Goal: Information Seeking & Learning: Find specific fact

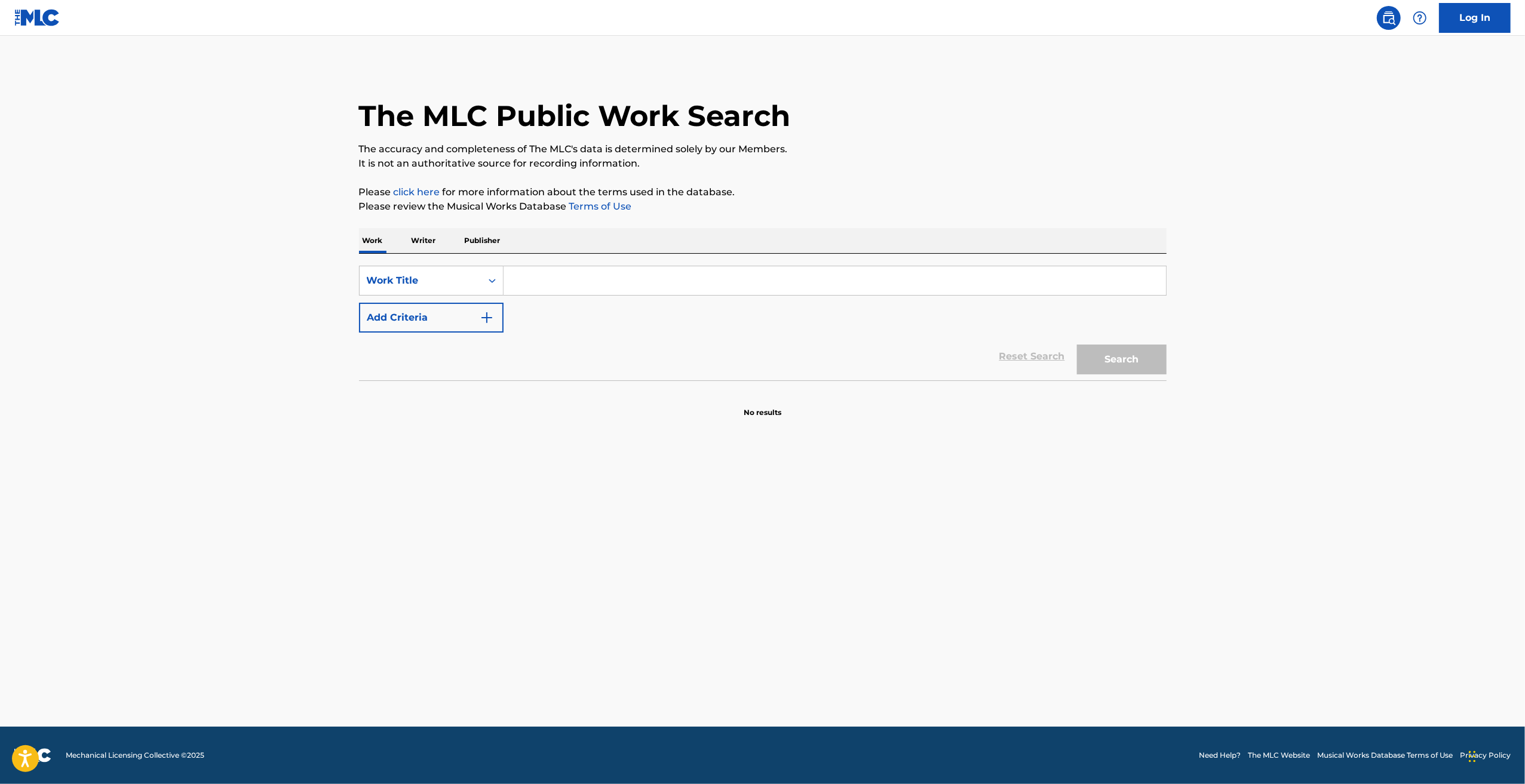
click at [558, 282] on input "Search Form" at bounding box center [834, 281] width 662 height 29
type input "ㅎ"
type input "golden"
click at [1077, 344] on button "Search" at bounding box center [1122, 359] width 90 height 30
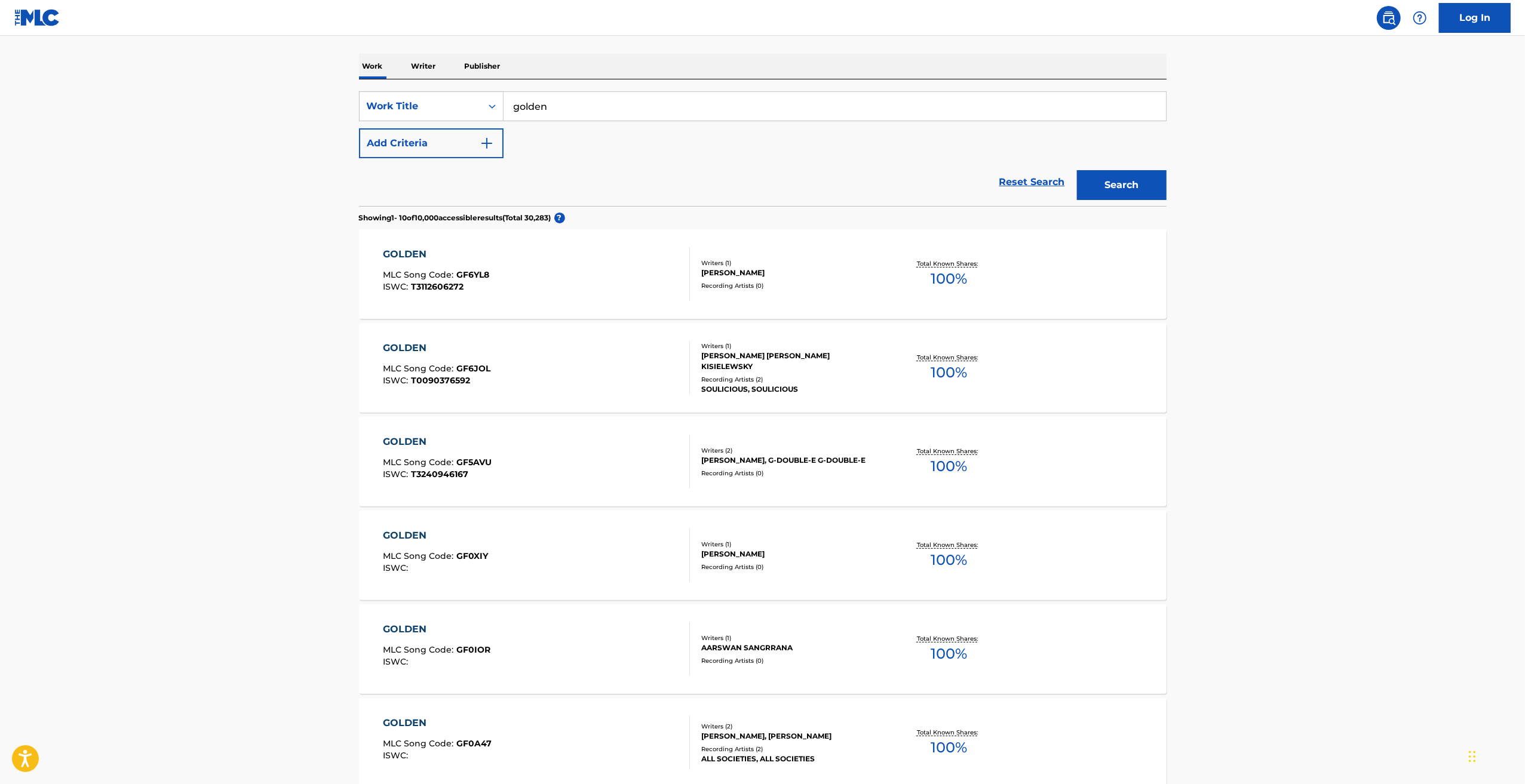
scroll to position [179, 0]
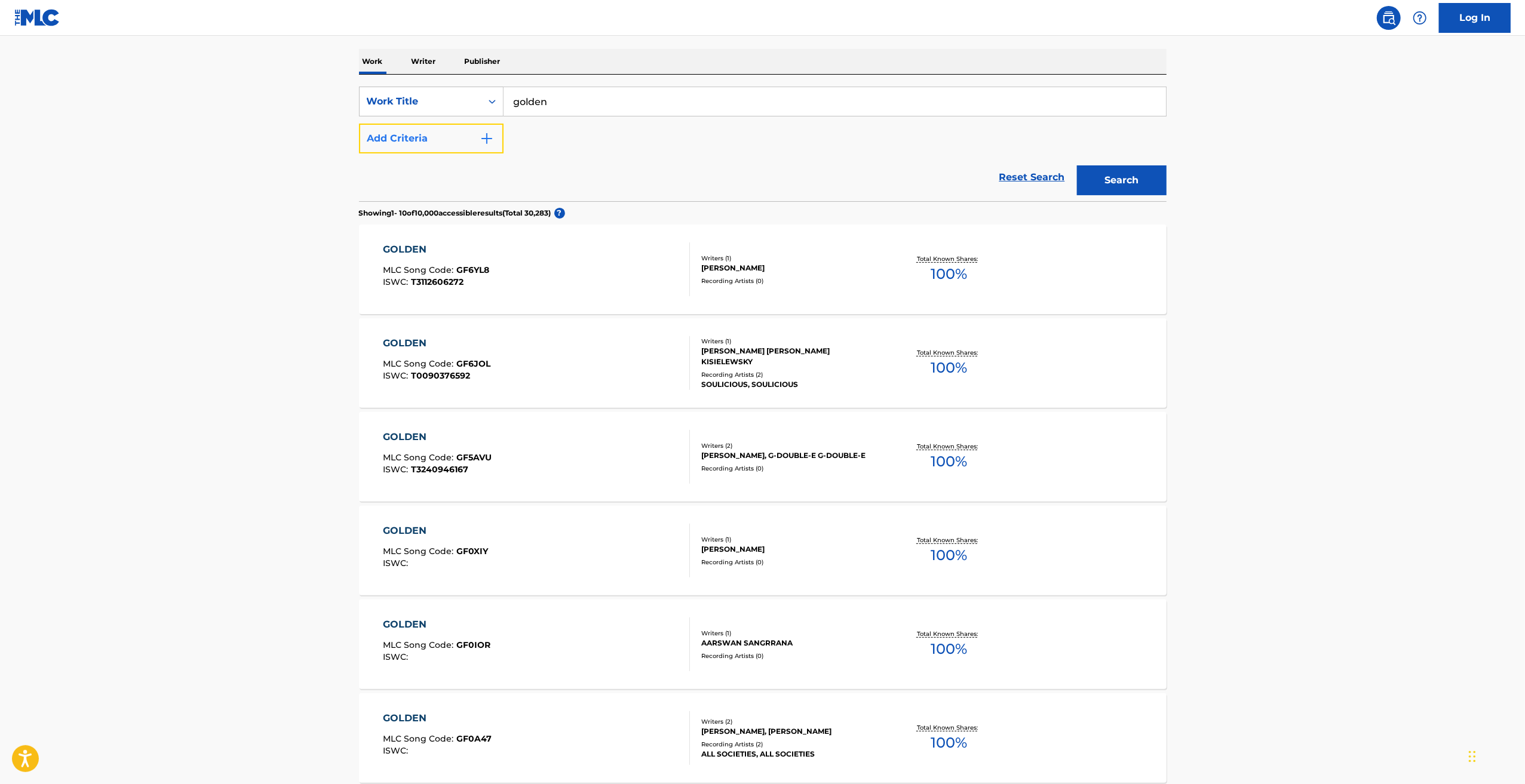
click at [500, 148] on button "Add Criteria" at bounding box center [431, 138] width 145 height 30
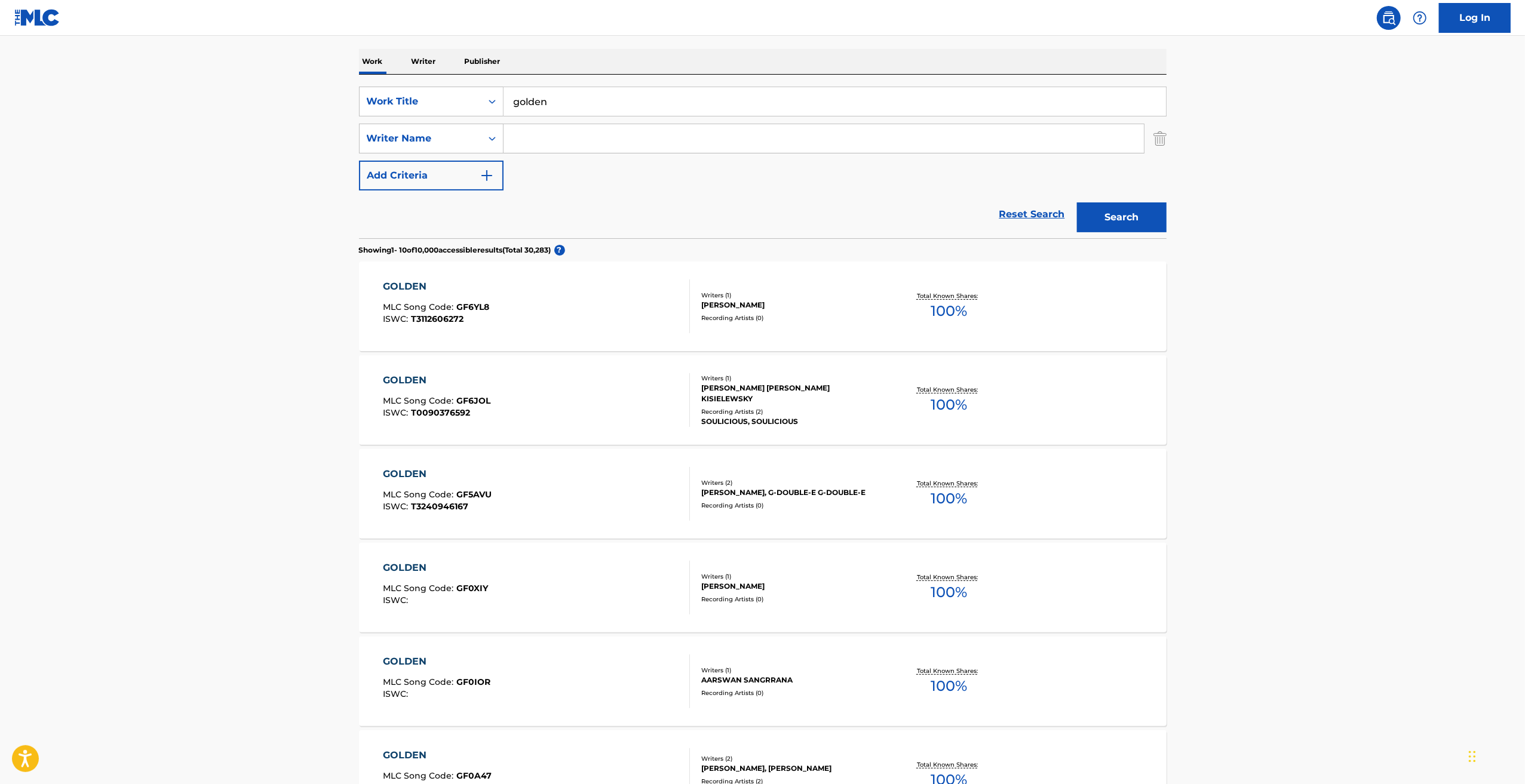
click at [539, 148] on input "Search Form" at bounding box center [823, 138] width 640 height 29
type input "ejae ejae"
click at [1077, 202] on button "Search" at bounding box center [1122, 217] width 90 height 30
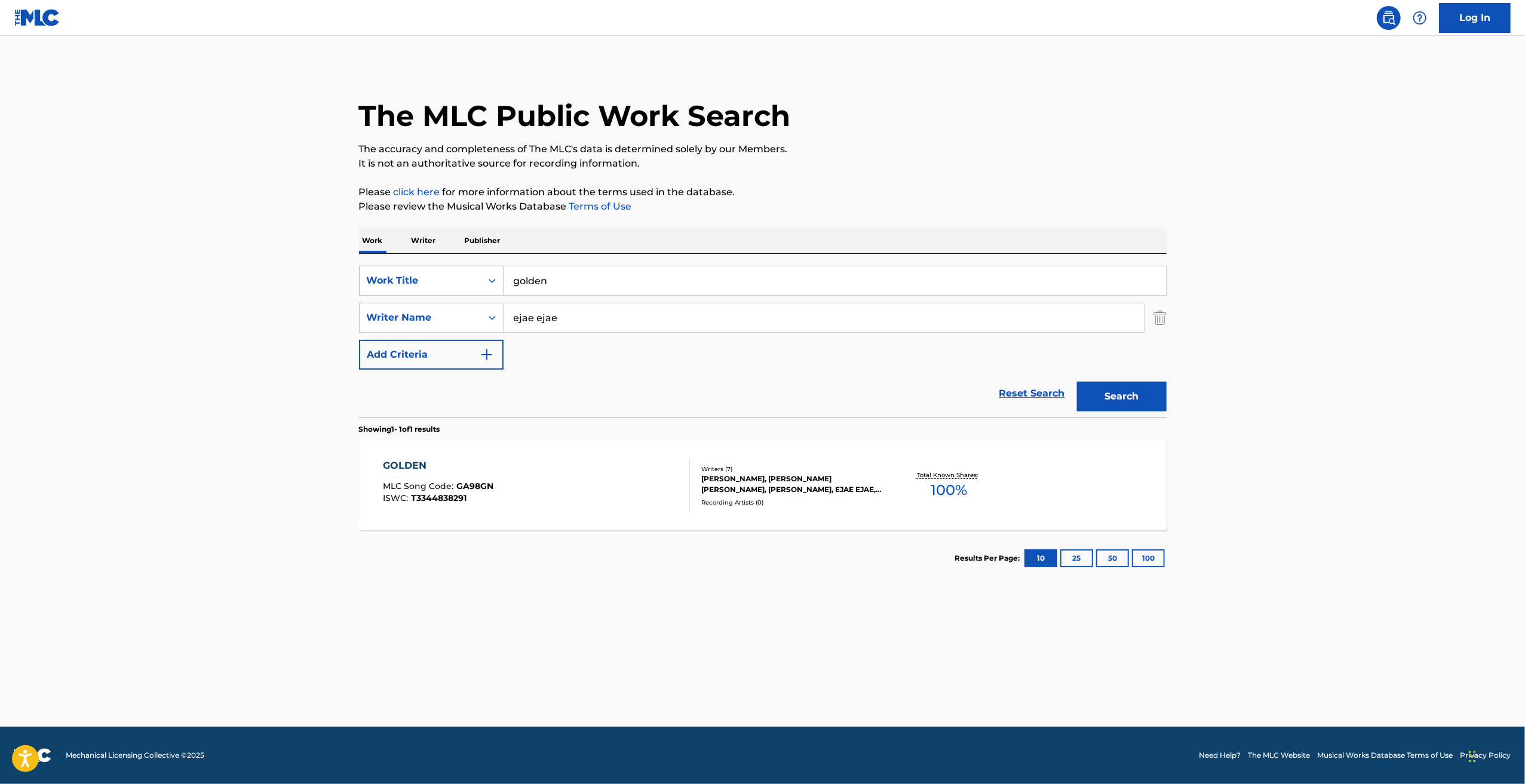
drag, startPoint x: 569, startPoint y: 283, endPoint x: 489, endPoint y: 289, distance: 80.2
click at [491, 289] on div "SearchWithCriteria3a266473-4765-44f2-86e1-a27c8bcba9d9 Work Title golden" at bounding box center [763, 281] width 808 height 30
type input "how it's done"
click at [1077, 381] on button "Search" at bounding box center [1122, 396] width 90 height 30
drag, startPoint x: 575, startPoint y: 269, endPoint x: 345, endPoint y: 259, distance: 230.2
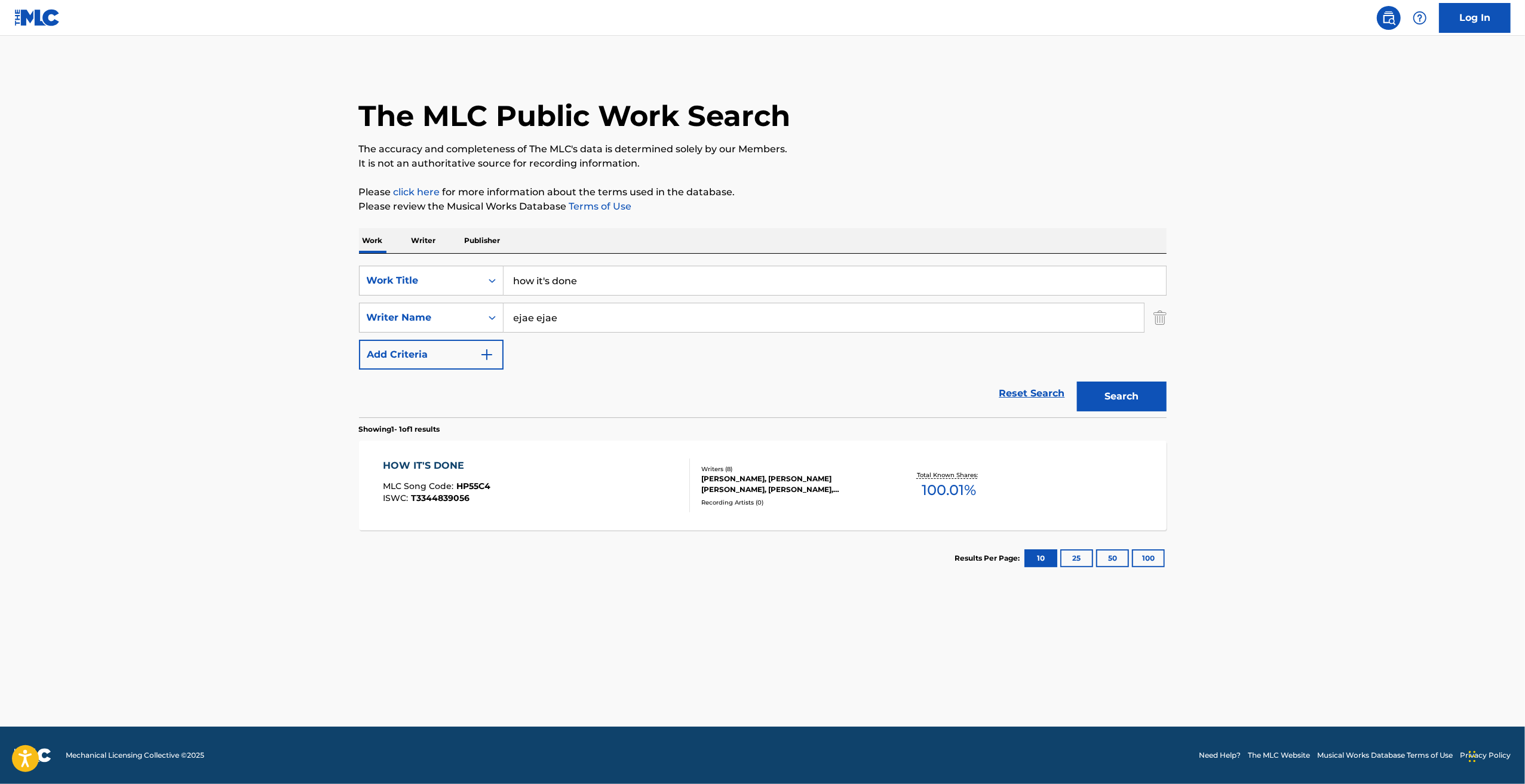
click at [348, 256] on div "The MLC Public Work Search The accuracy and completeness of The MLC's data is d…" at bounding box center [762, 326] width 836 height 521
click at [1077, 381] on button "Search" at bounding box center [1122, 396] width 90 height 30
drag, startPoint x: 580, startPoint y: 282, endPoint x: 406, endPoint y: 244, distance: 178.1
click at [405, 244] on div "Work Writer Publisher SearchWithCriteria3a266473-4765-44f2-86e1-a27c8bcba9d9 Wo…" at bounding box center [763, 407] width 808 height 359
type input "soda pop"
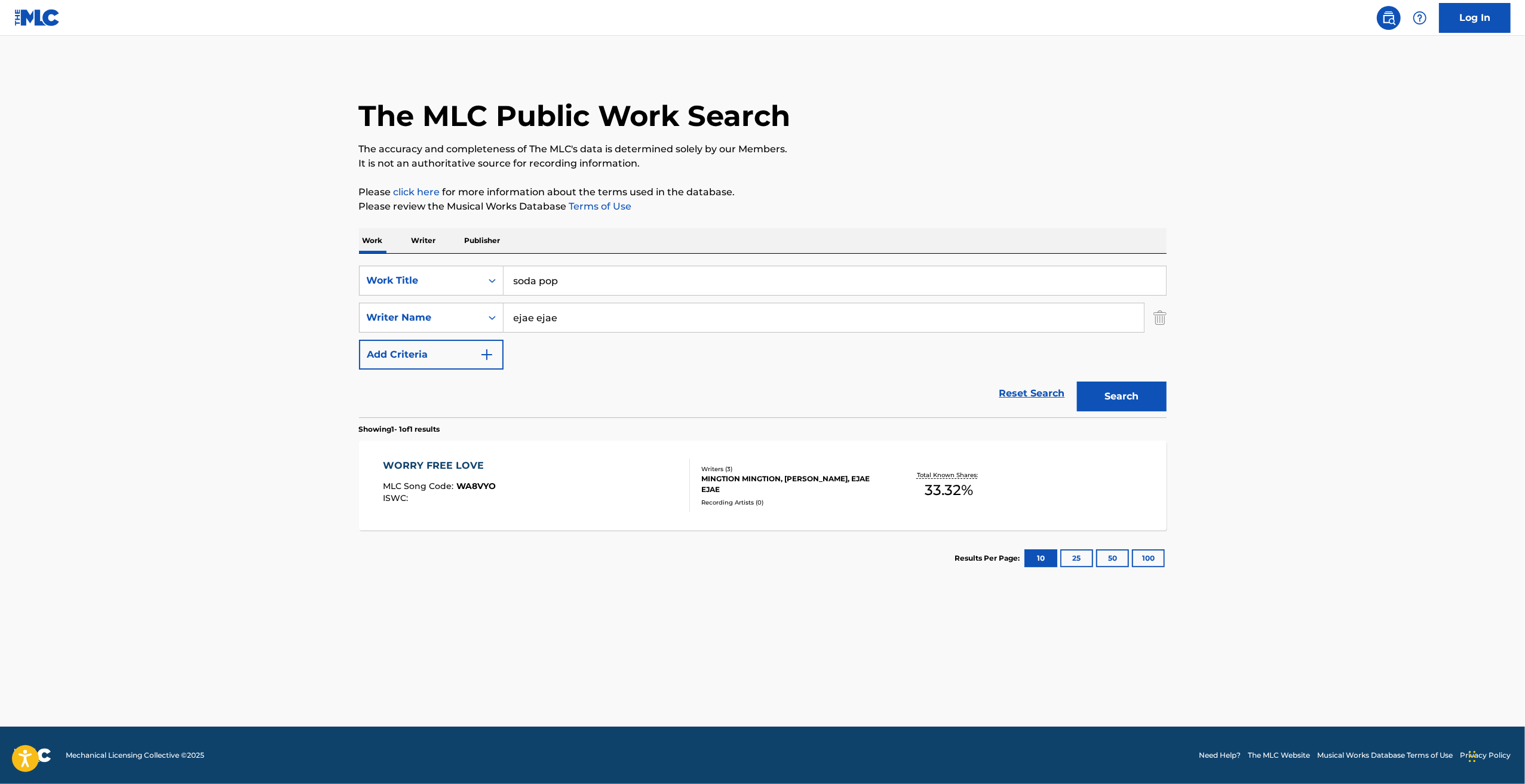
click at [1077, 381] on button "Search" at bounding box center [1122, 396] width 90 height 30
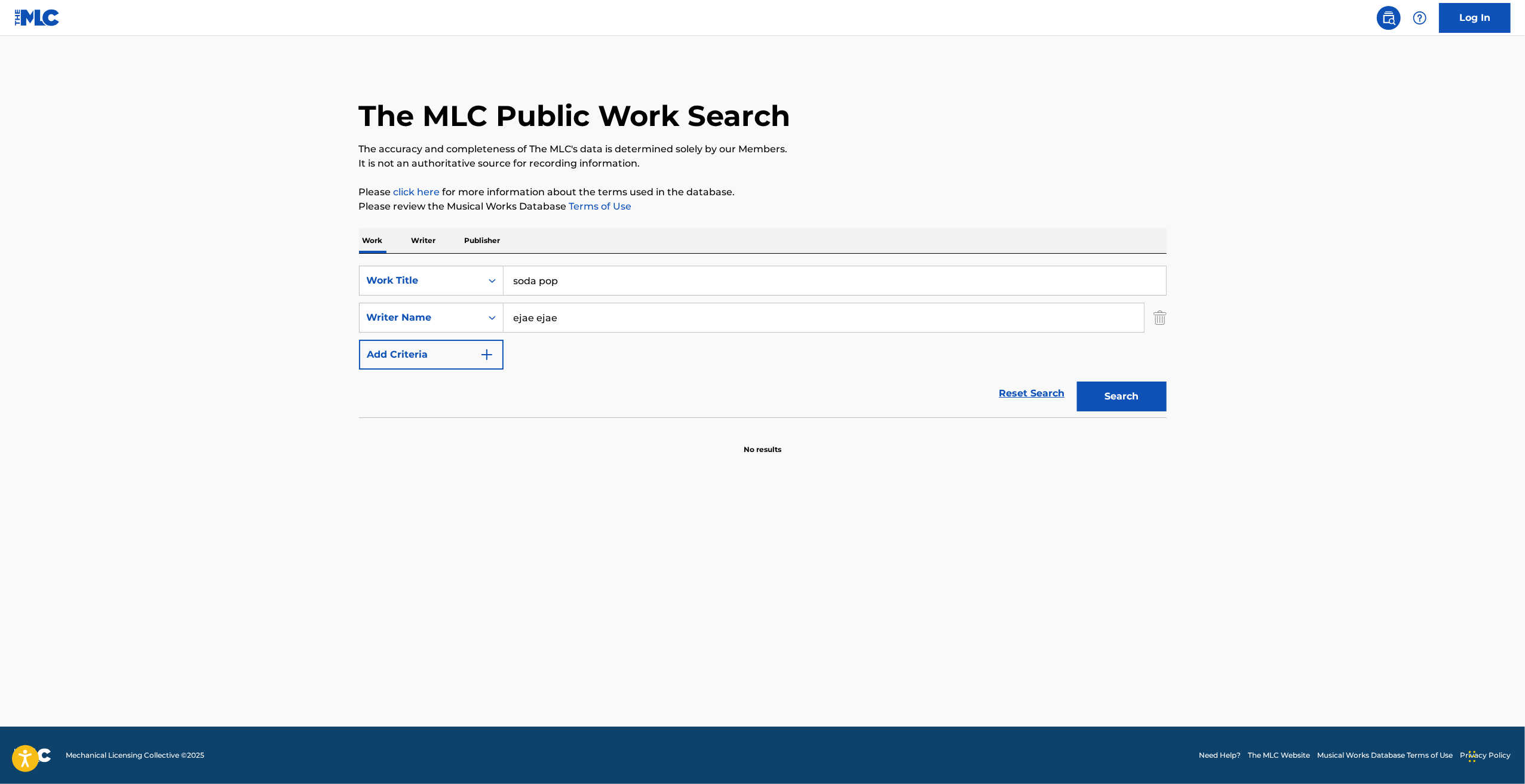
drag, startPoint x: 592, startPoint y: 272, endPoint x: 373, endPoint y: 263, distance: 219.2
click at [373, 259] on div "SearchWithCriteria3a266473-4765-44f2-86e1-a27c8bcba9d9 Work Title soda pop Sear…" at bounding box center [763, 336] width 808 height 164
click at [1077, 381] on button "Search" at bounding box center [1122, 396] width 90 height 30
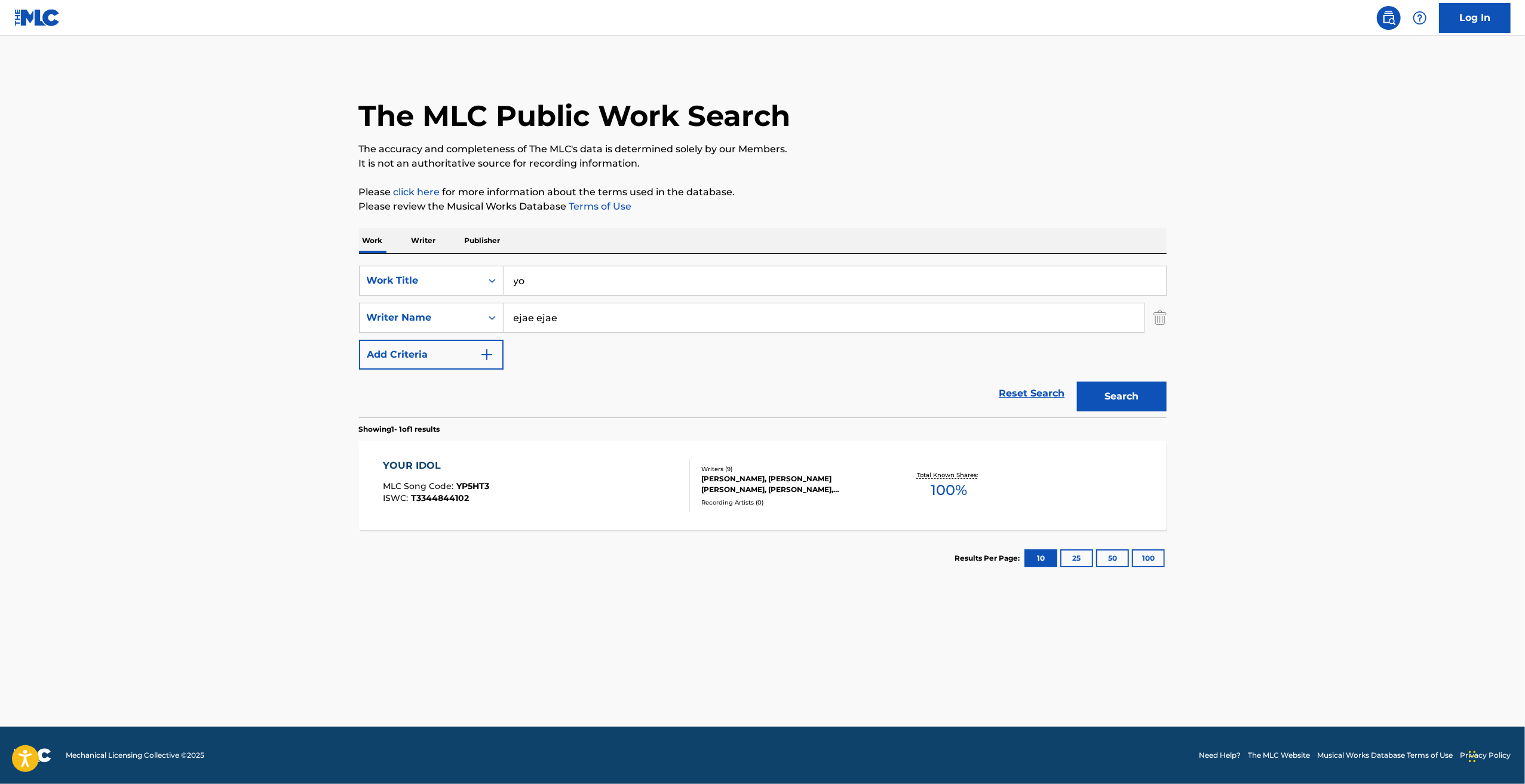
type input "y"
click at [819, 483] on div "[PERSON_NAME], [PERSON_NAME] [PERSON_NAME], [PERSON_NAME], [PERSON_NAME], [PERS…" at bounding box center [791, 484] width 180 height 21
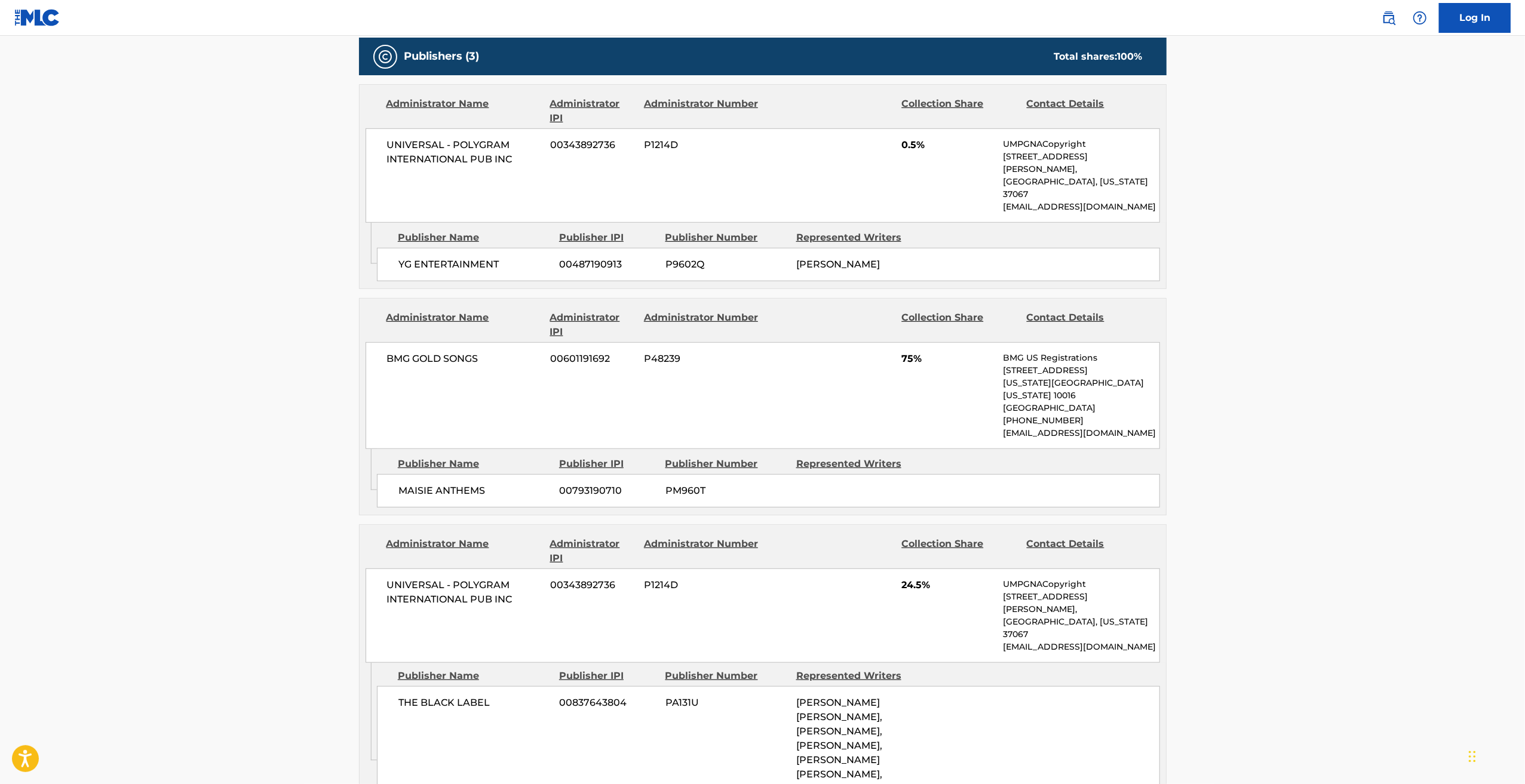
scroll to position [716, 0]
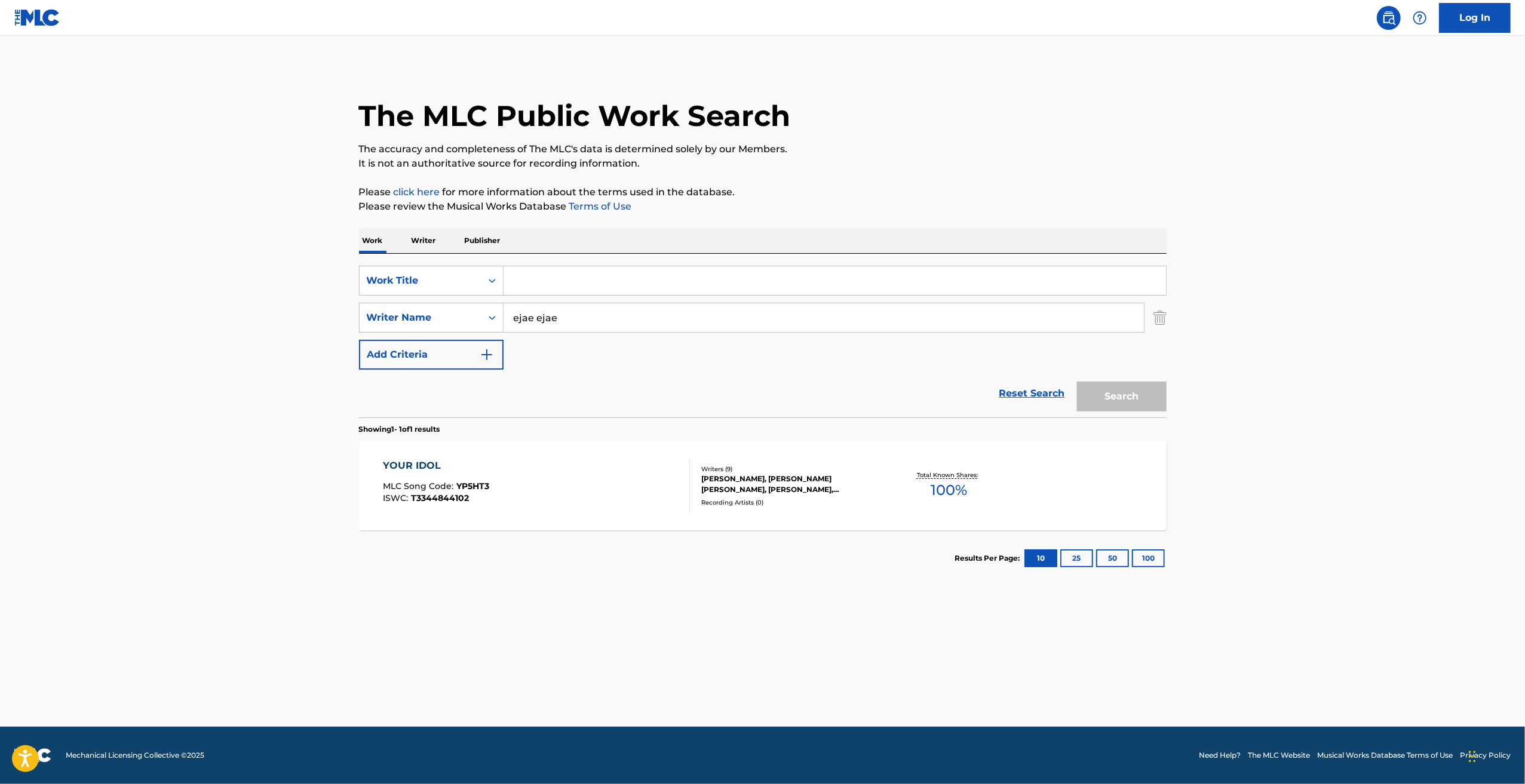
drag, startPoint x: 639, startPoint y: 267, endPoint x: 640, endPoint y: 276, distance: 9.1
click at [640, 268] on input "Search Form" at bounding box center [834, 281] width 662 height 29
type input "s"
click at [1077, 381] on button "Search" at bounding box center [1122, 396] width 90 height 30
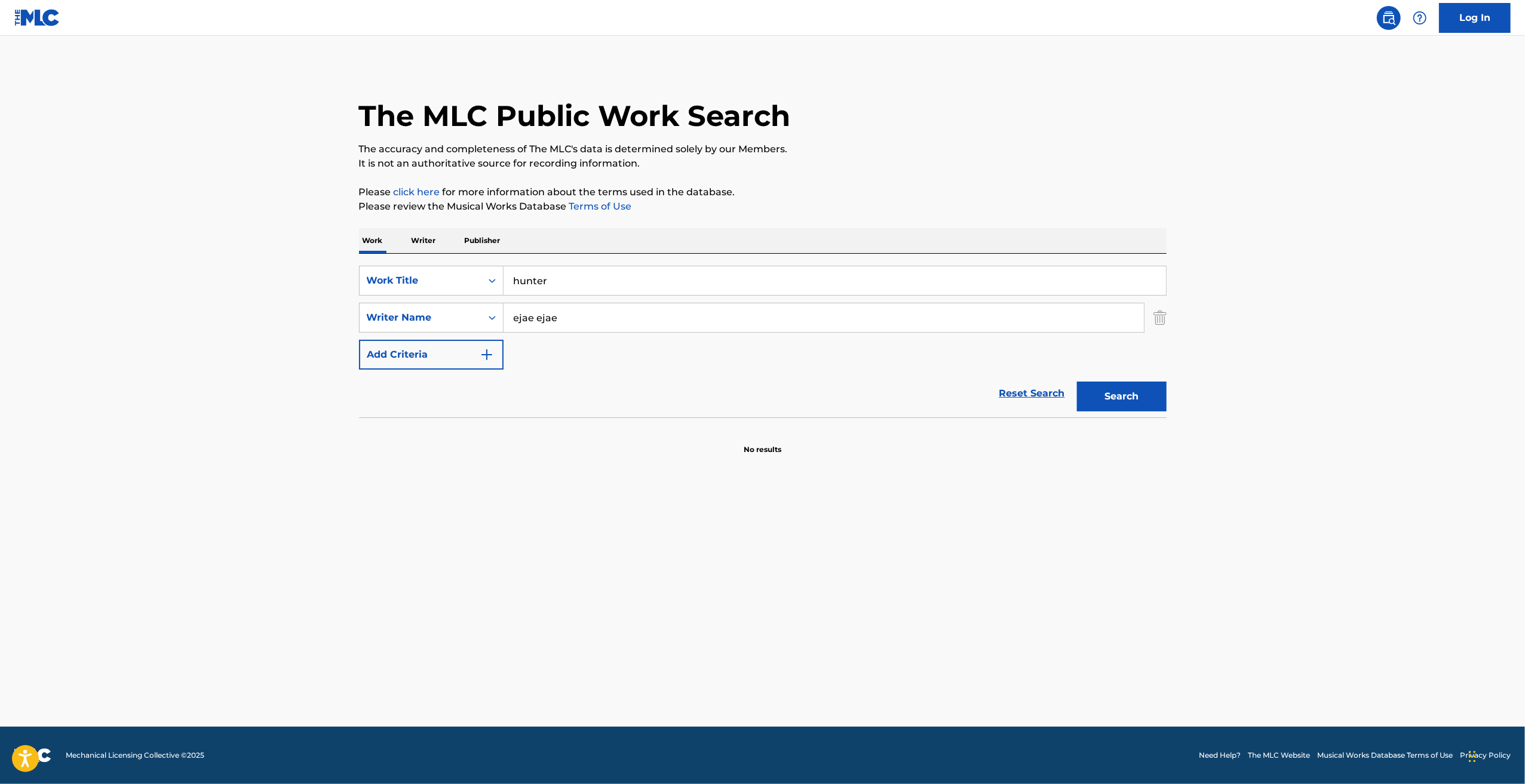
click at [642, 279] on input "hunter" at bounding box center [834, 281] width 662 height 29
type input "h"
type input "mantra"
click at [1077, 381] on button "Search" at bounding box center [1122, 396] width 90 height 30
drag, startPoint x: 640, startPoint y: 279, endPoint x: 233, endPoint y: 255, distance: 407.7
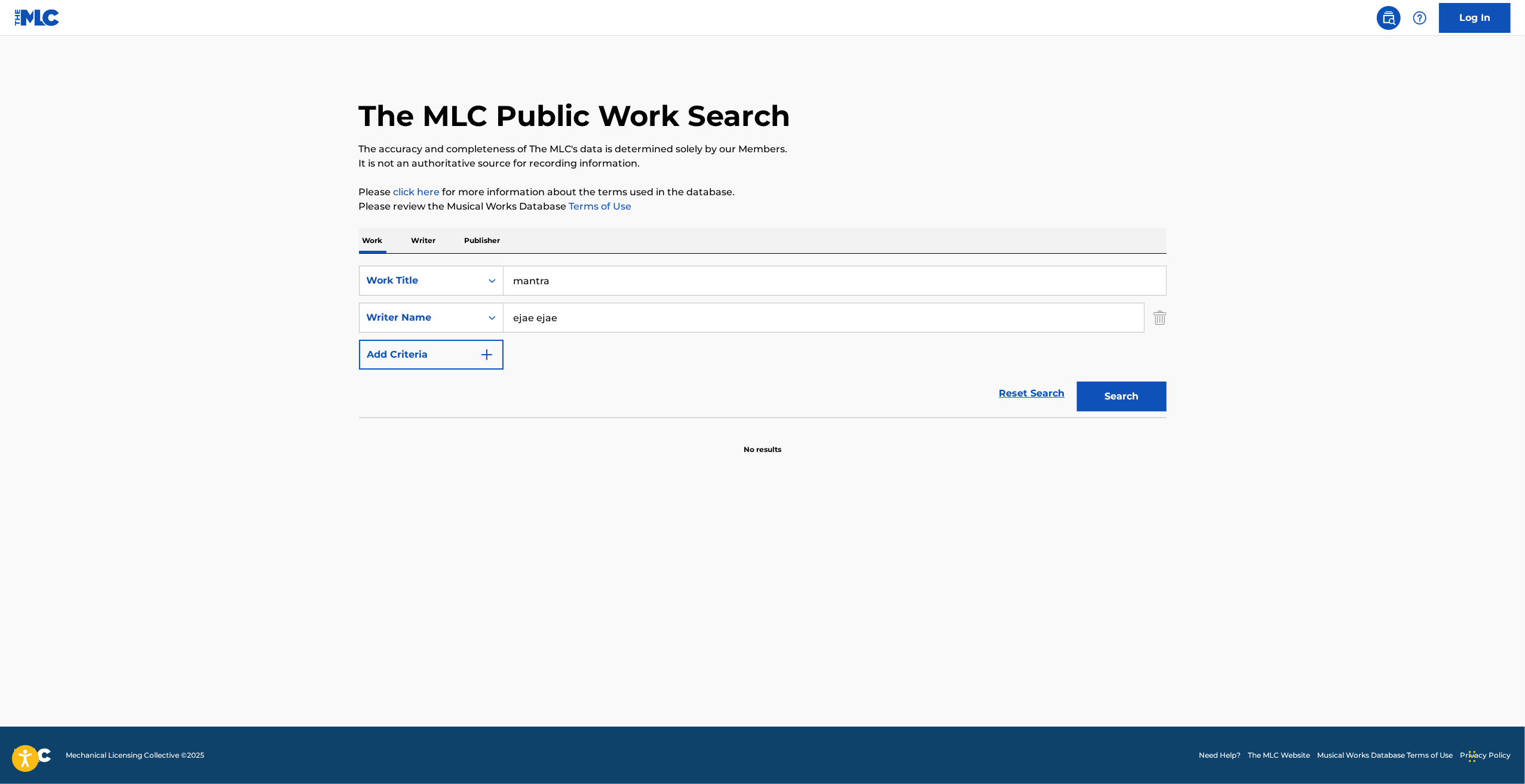
click at [233, 255] on main "The MLC Public Work Search The accuracy and completeness of The MLC's data is d…" at bounding box center [762, 381] width 1525 height 691
type input "free"
drag, startPoint x: 582, startPoint y: 320, endPoint x: 484, endPoint y: 301, distance: 99.8
click at [485, 301] on div "SearchWithCriteria3a266473-4765-44f2-86e1-a27c8bcba9d9 Work Title free SearchWi…" at bounding box center [763, 318] width 808 height 104
type input "k"
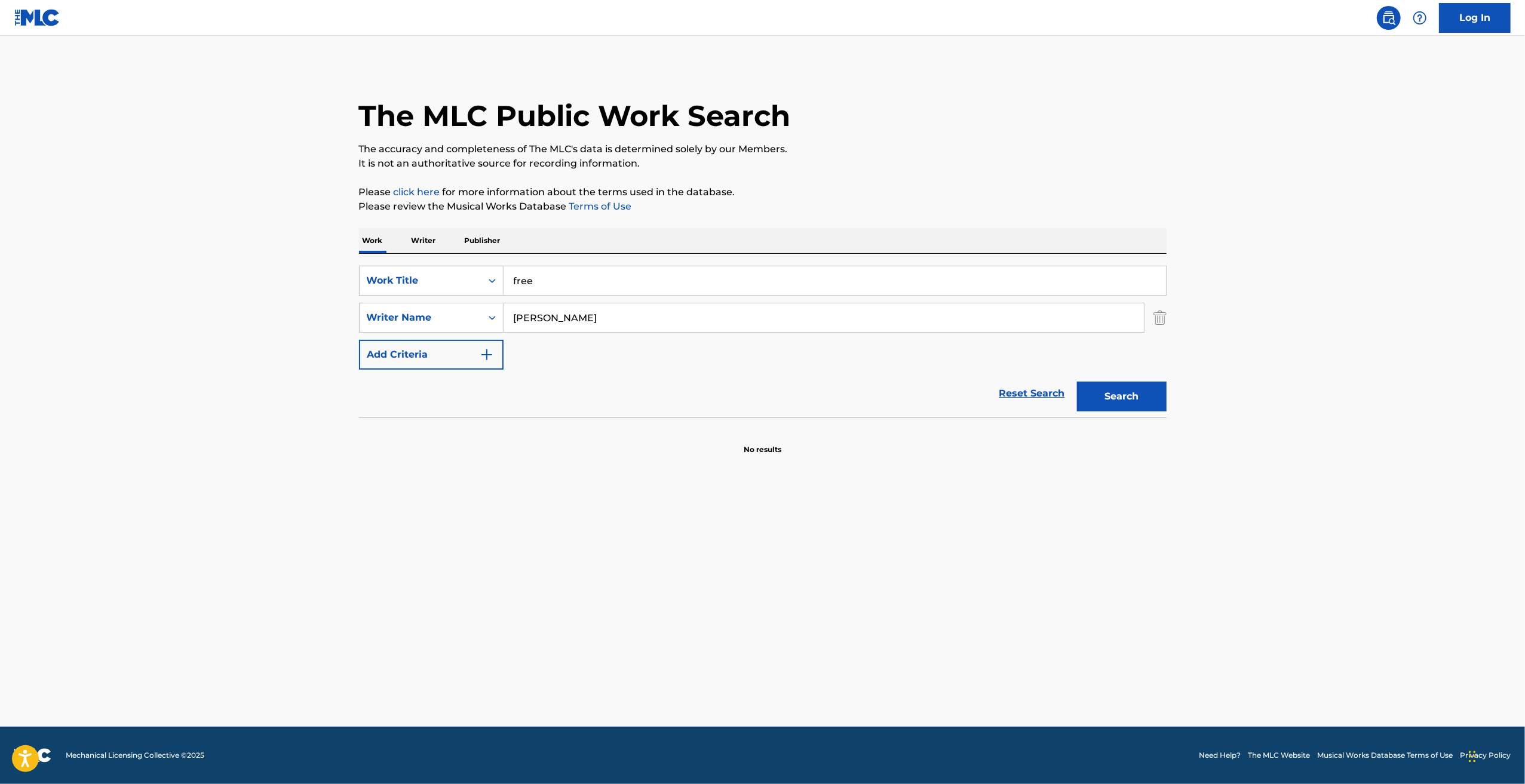
type input "[PERSON_NAME]"
click at [1077, 381] on button "Search" at bounding box center [1122, 396] width 90 height 30
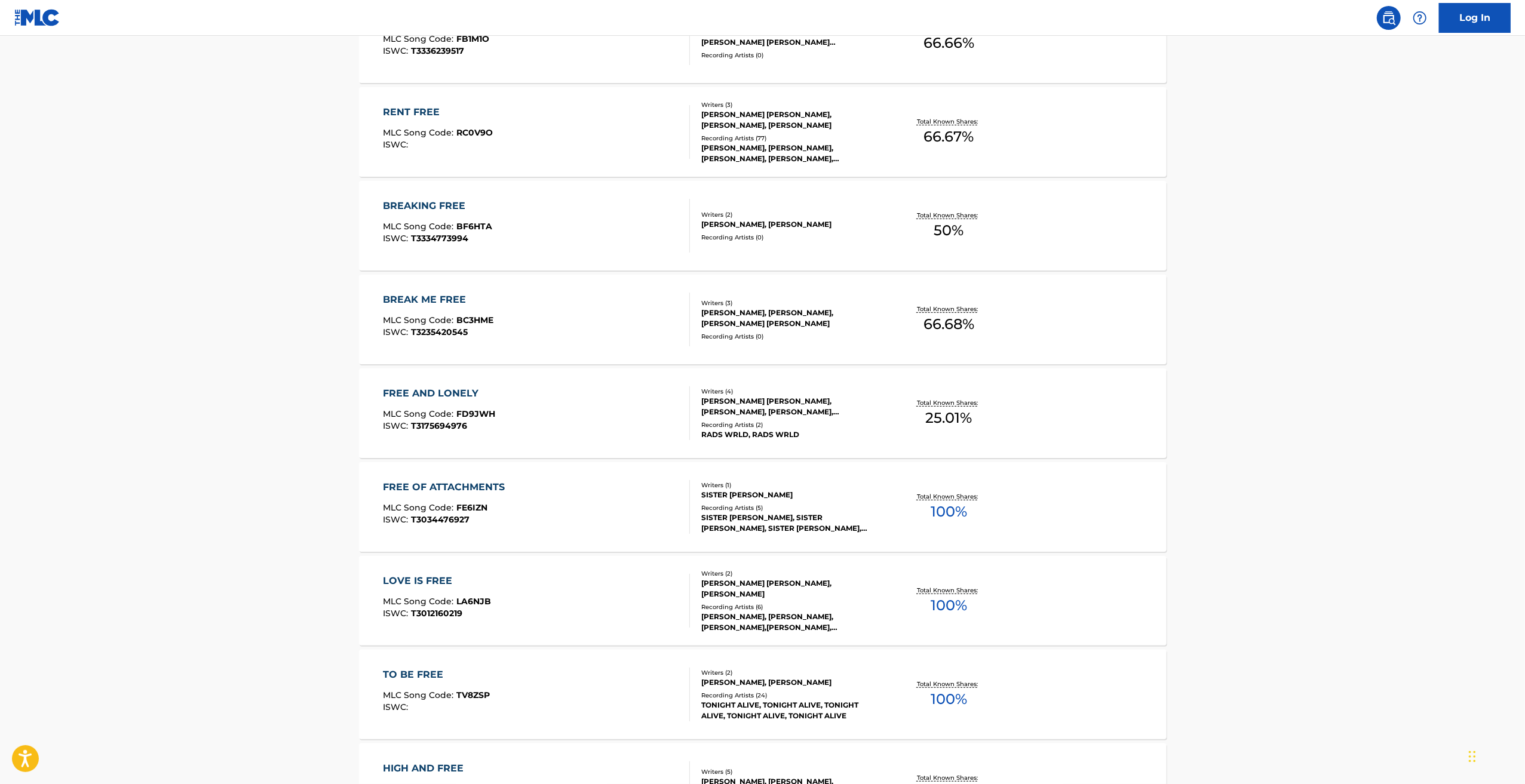
scroll to position [714, 0]
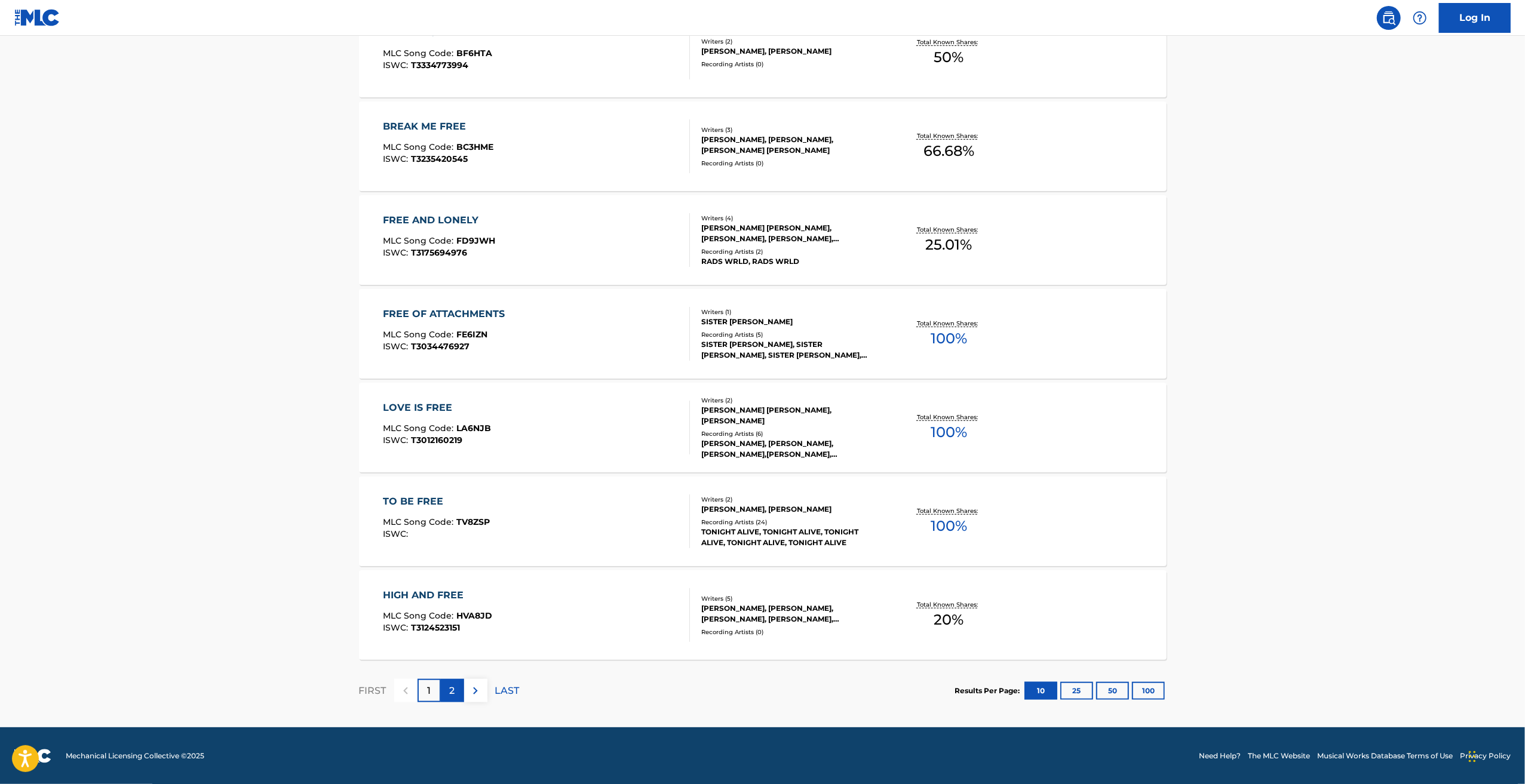
click at [444, 691] on div "2" at bounding box center [452, 691] width 24 height 24
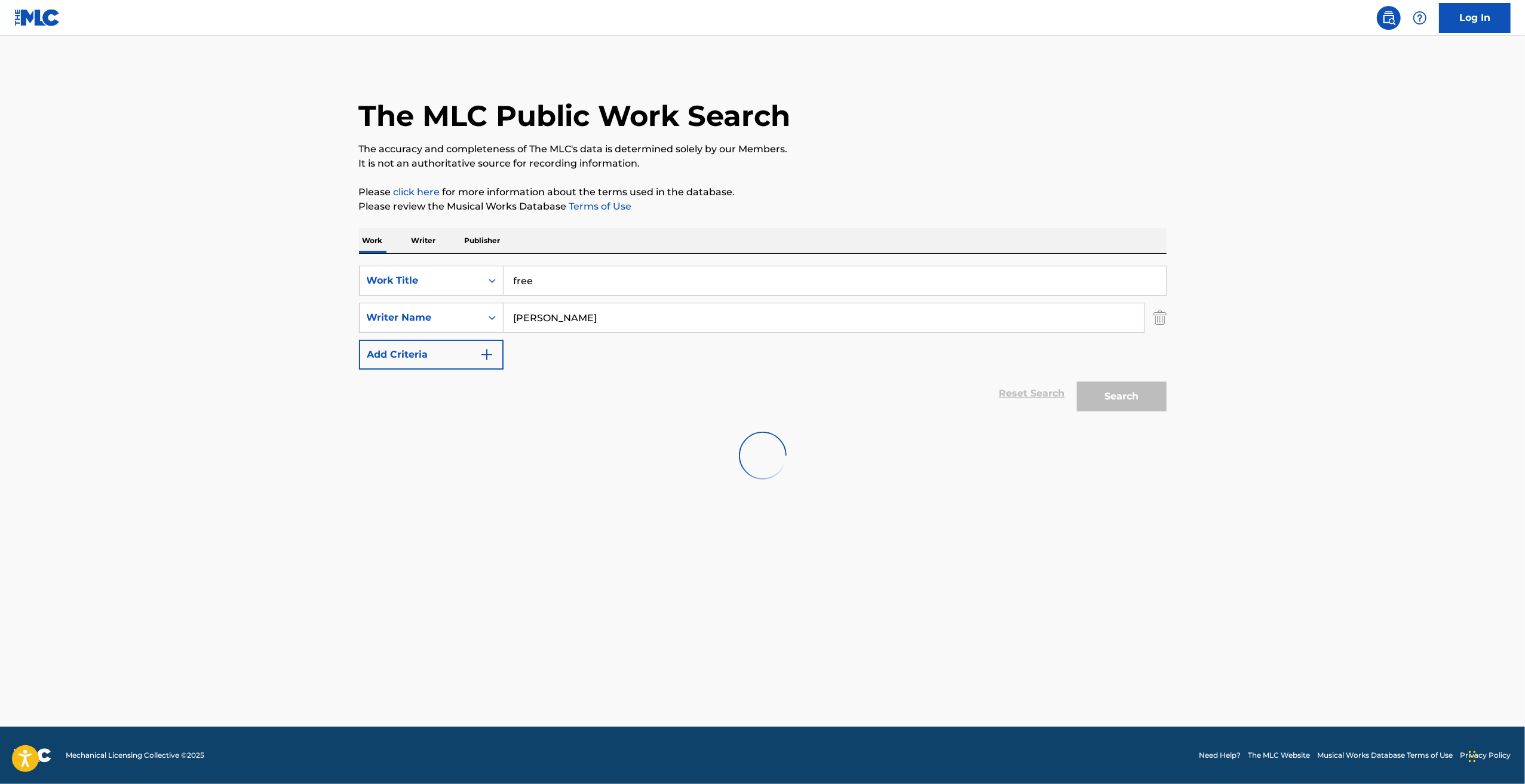
scroll to position [0, 0]
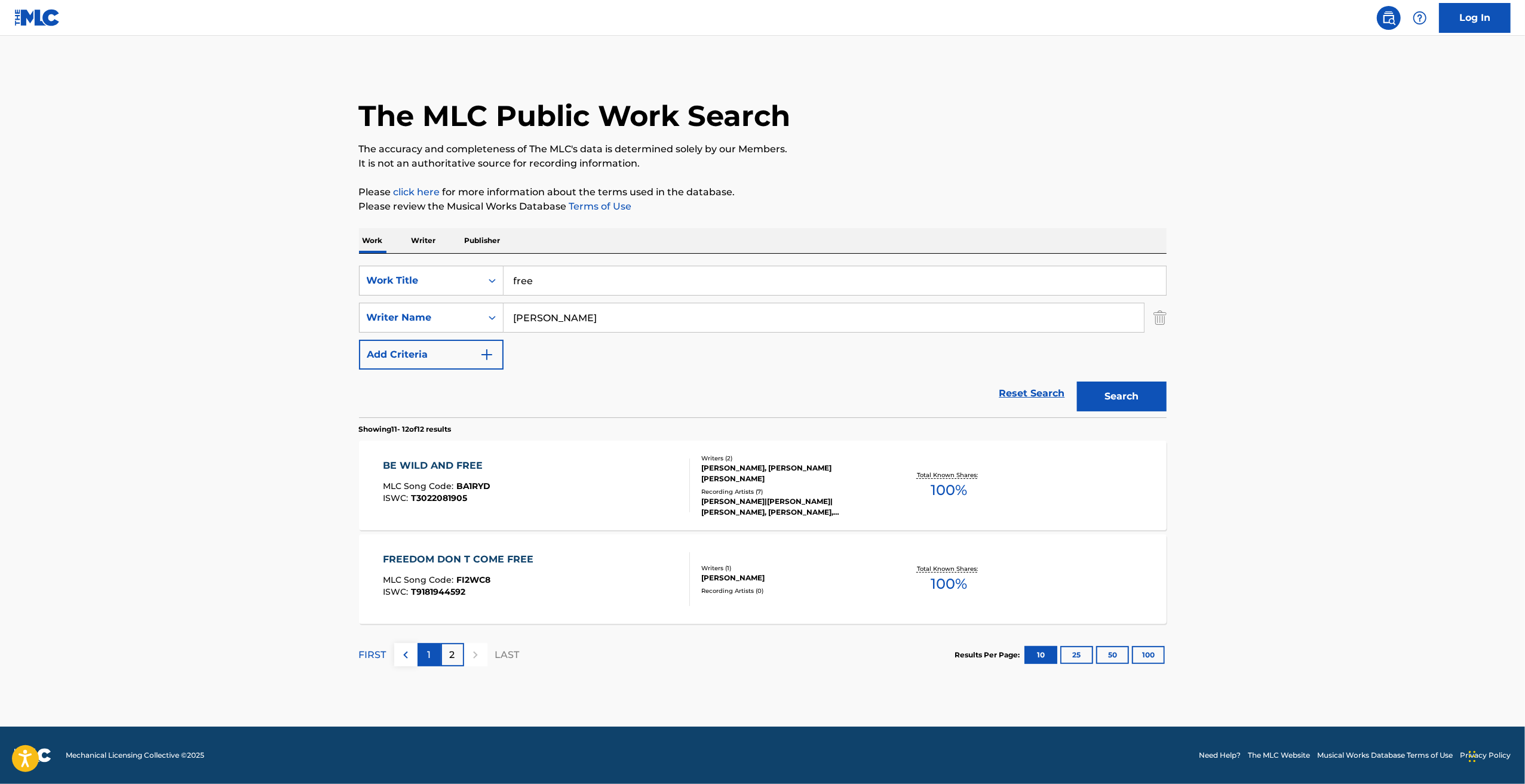
click at [429, 653] on p "1" at bounding box center [428, 655] width 4 height 14
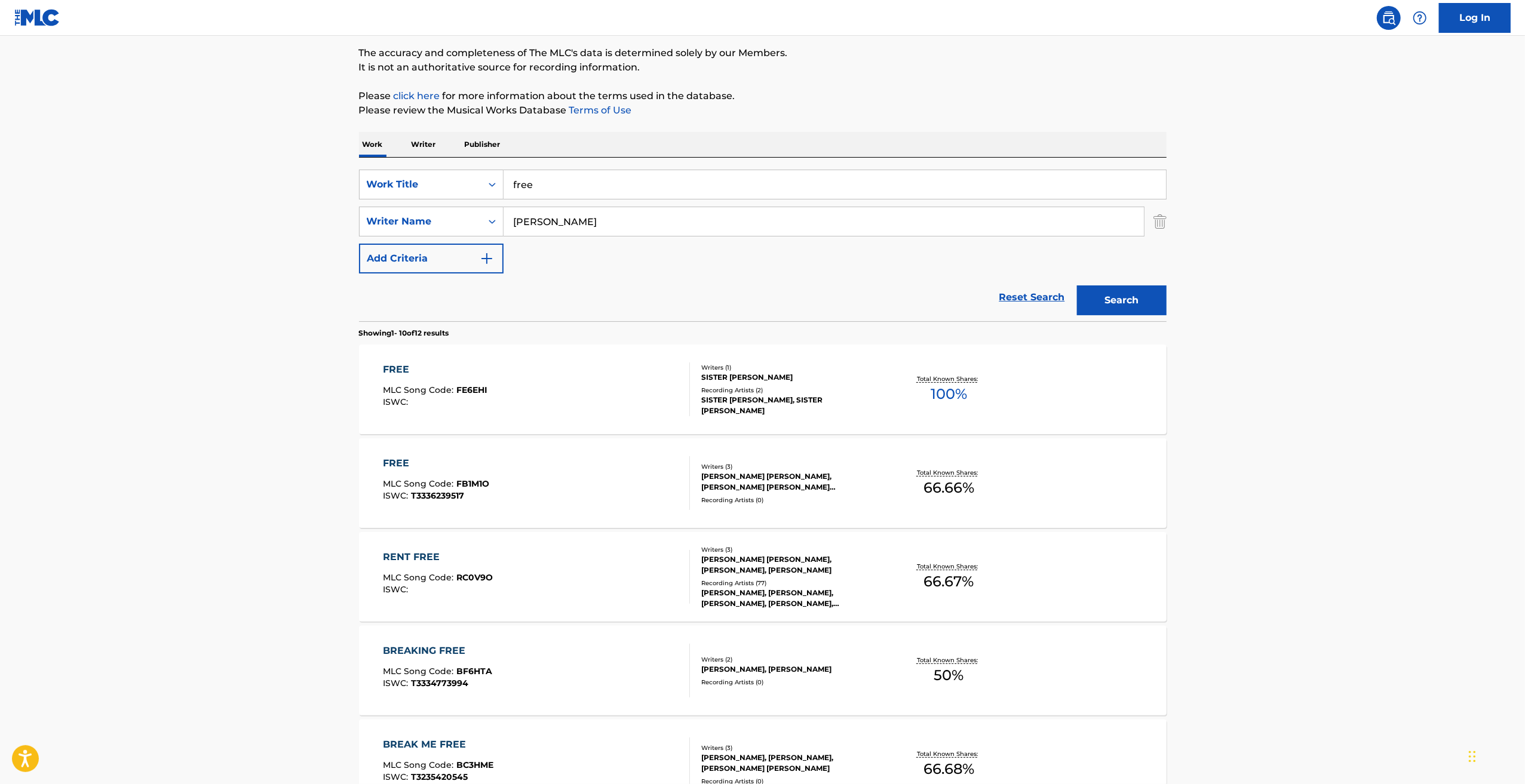
scroll to position [120, 0]
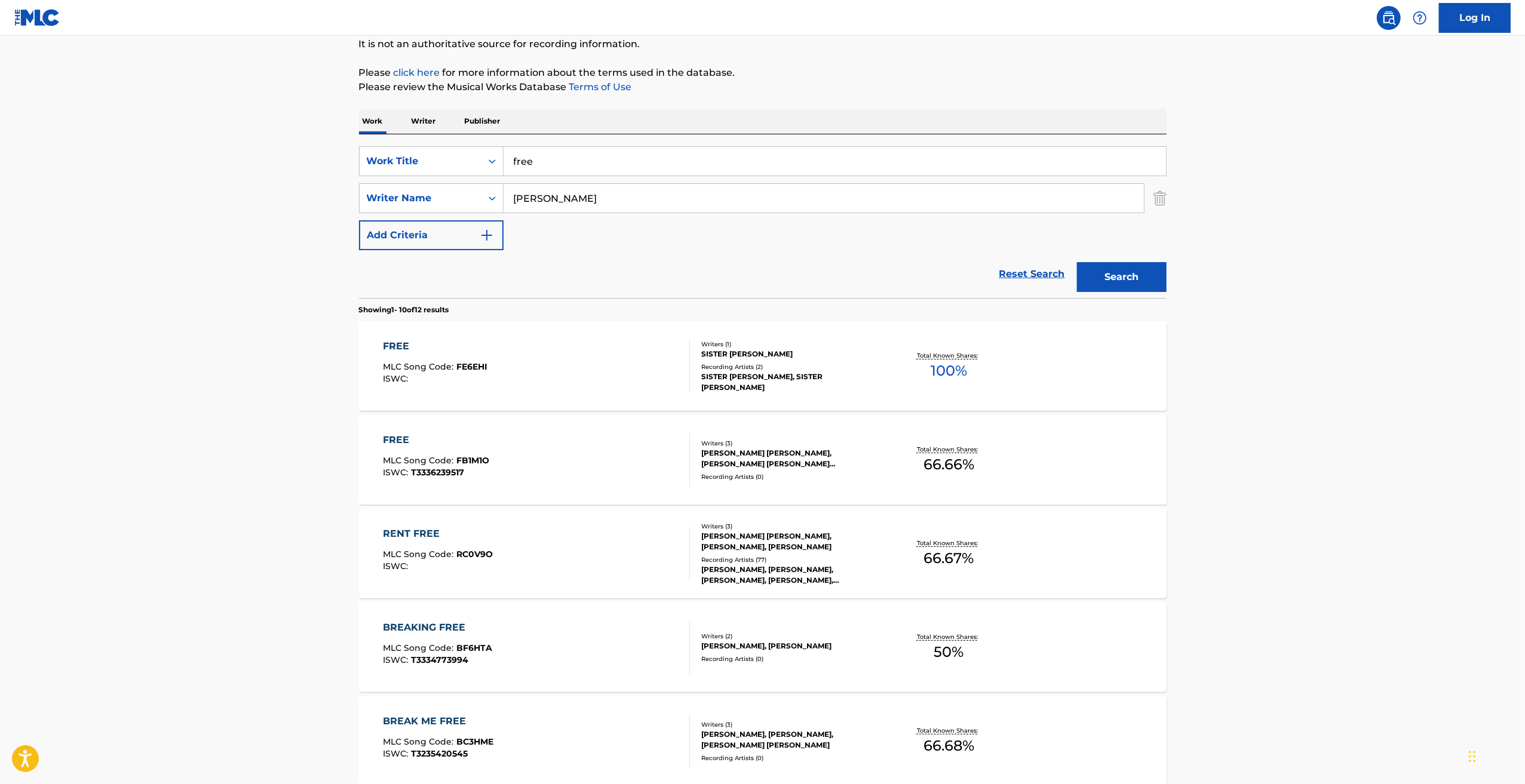
click at [758, 455] on div "[PERSON_NAME] [PERSON_NAME], [PERSON_NAME] [PERSON_NAME] [PERSON_NAME], [PERSON…" at bounding box center [791, 458] width 180 height 21
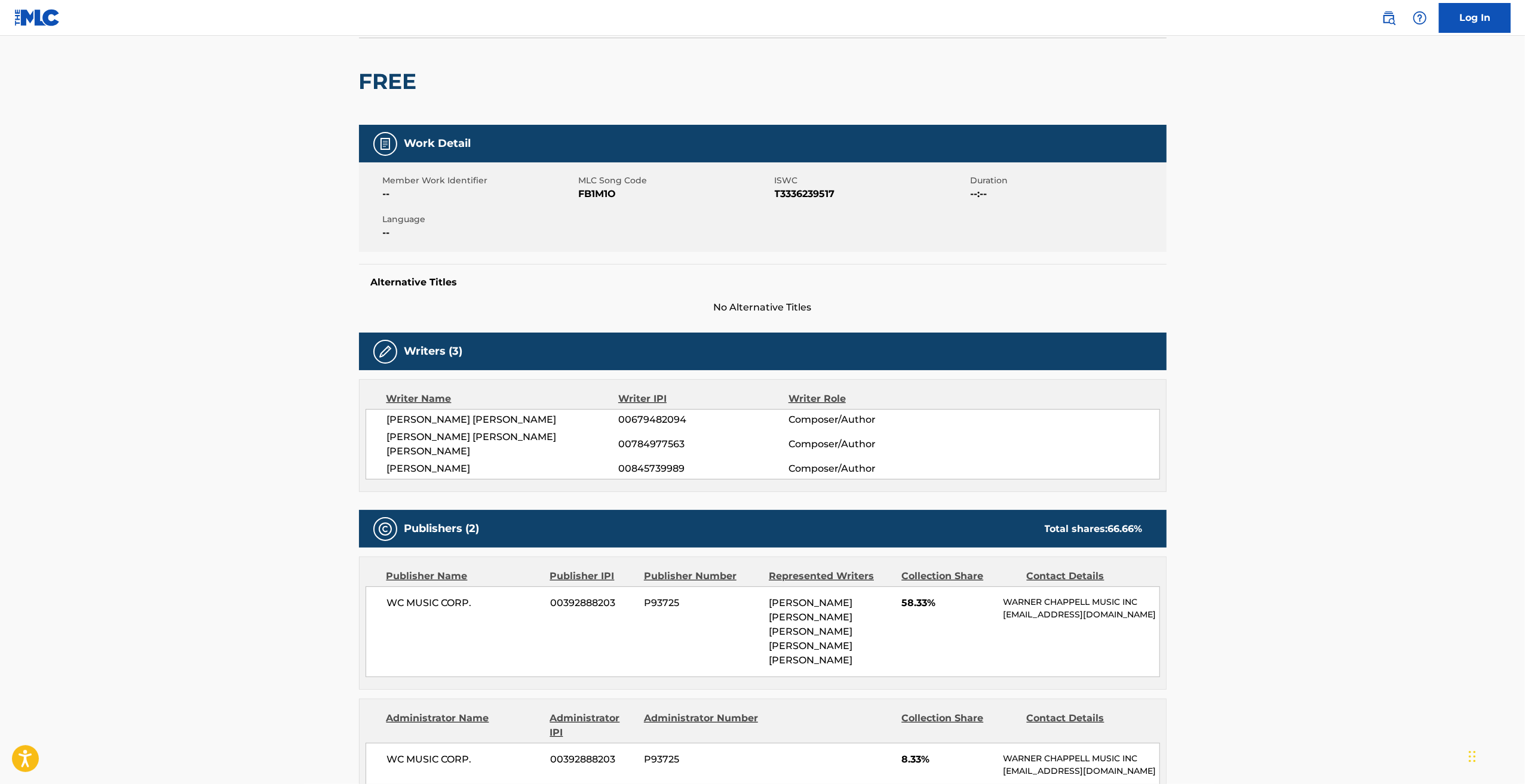
scroll to position [120, 0]
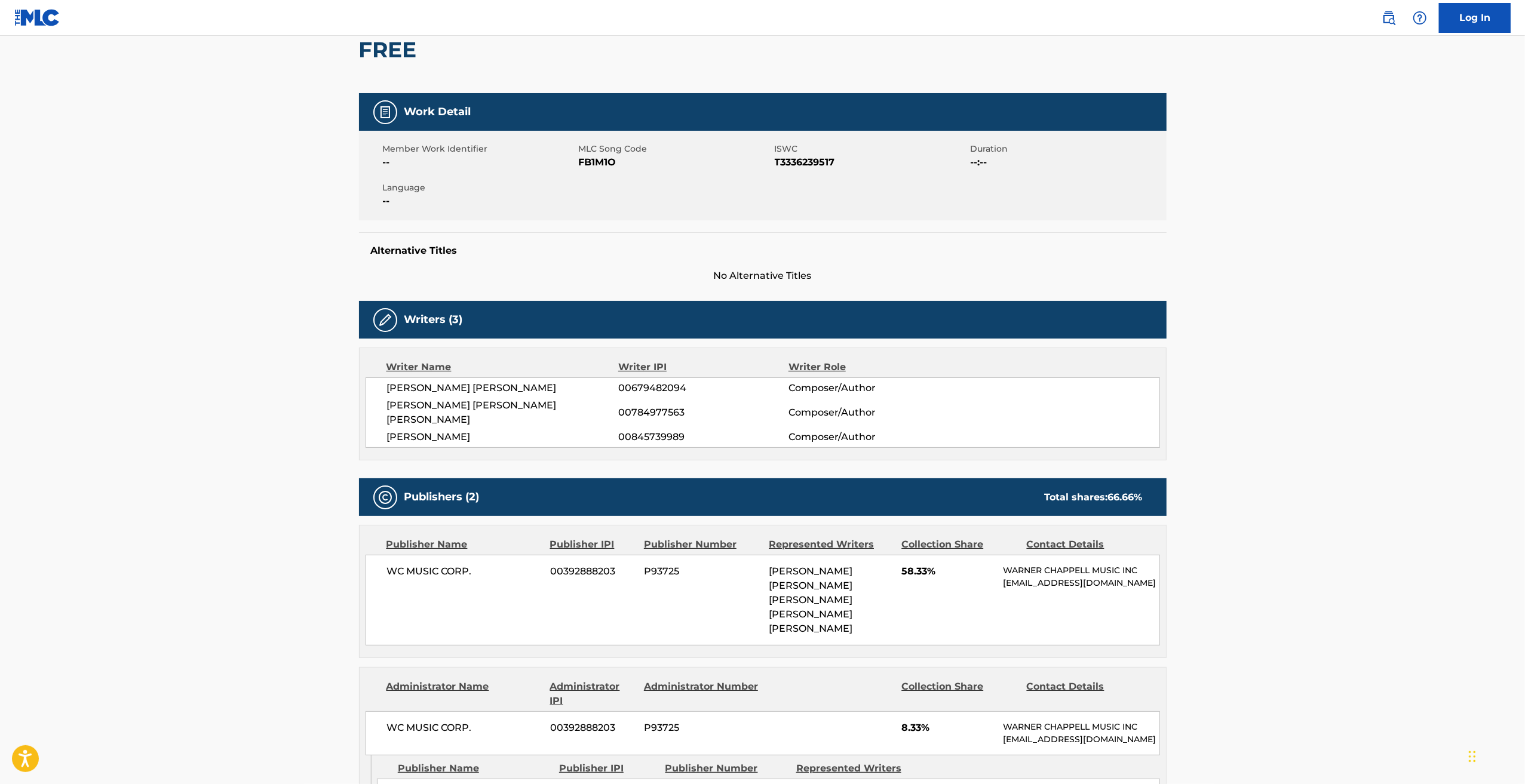
drag, startPoint x: 385, startPoint y: 433, endPoint x: 510, endPoint y: 444, distance: 125.5
click at [510, 444] on div "[PERSON_NAME] [PERSON_NAME] 00679482094 Composer/Author [PERSON_NAME] [PERSON_N…" at bounding box center [763, 413] width 794 height 71
copy span "[PERSON_NAME]"
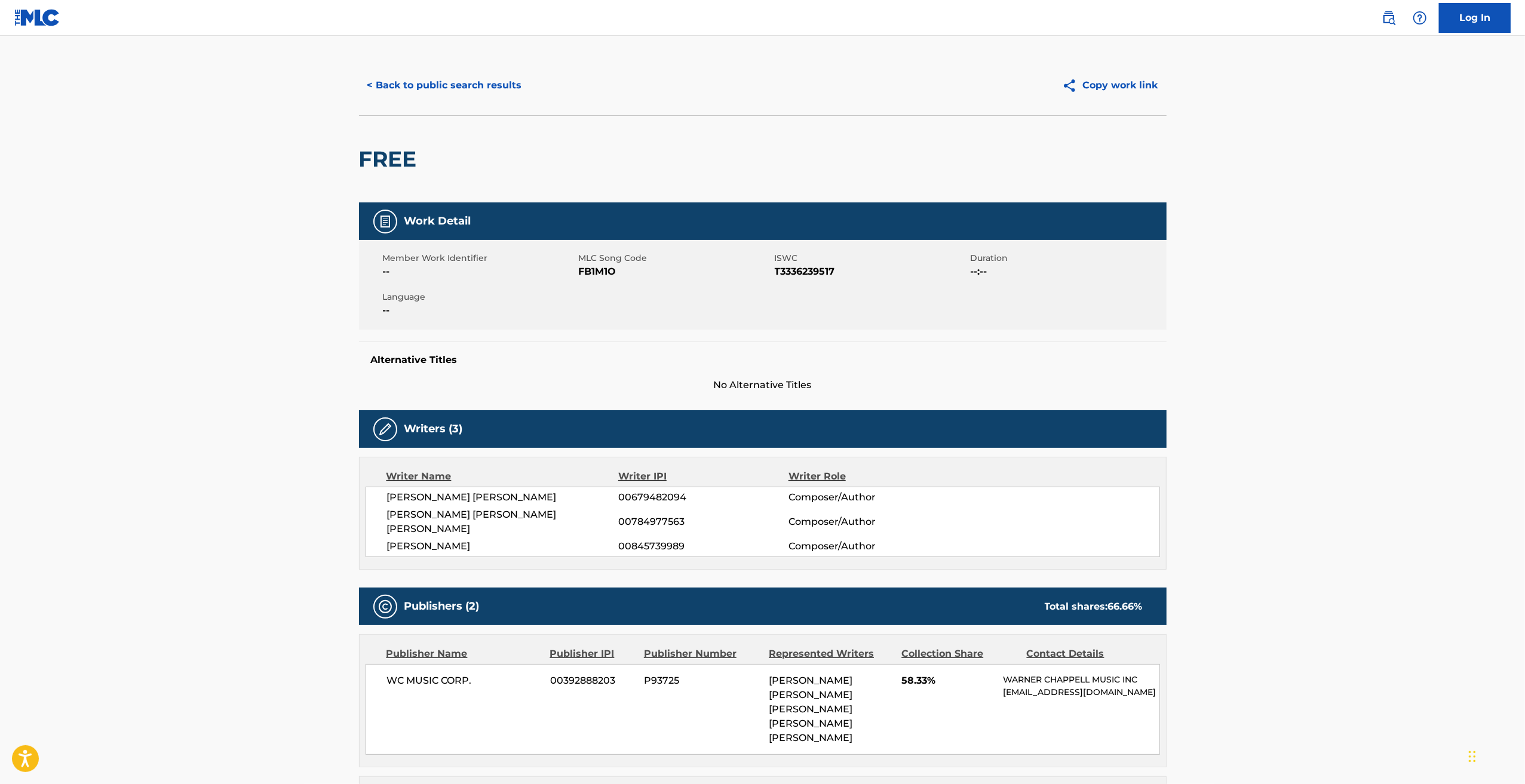
scroll to position [249, 0]
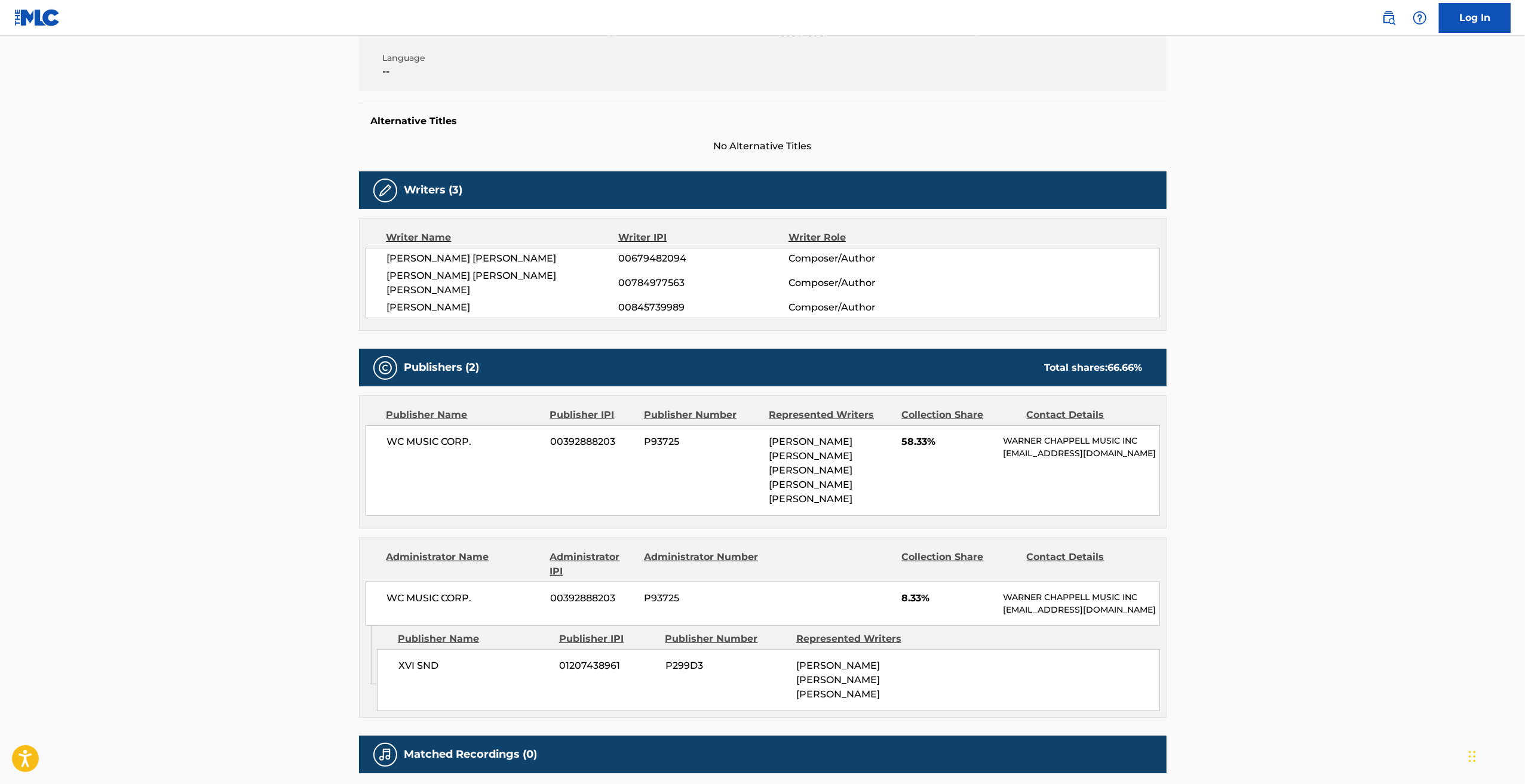
scroll to position [120, 0]
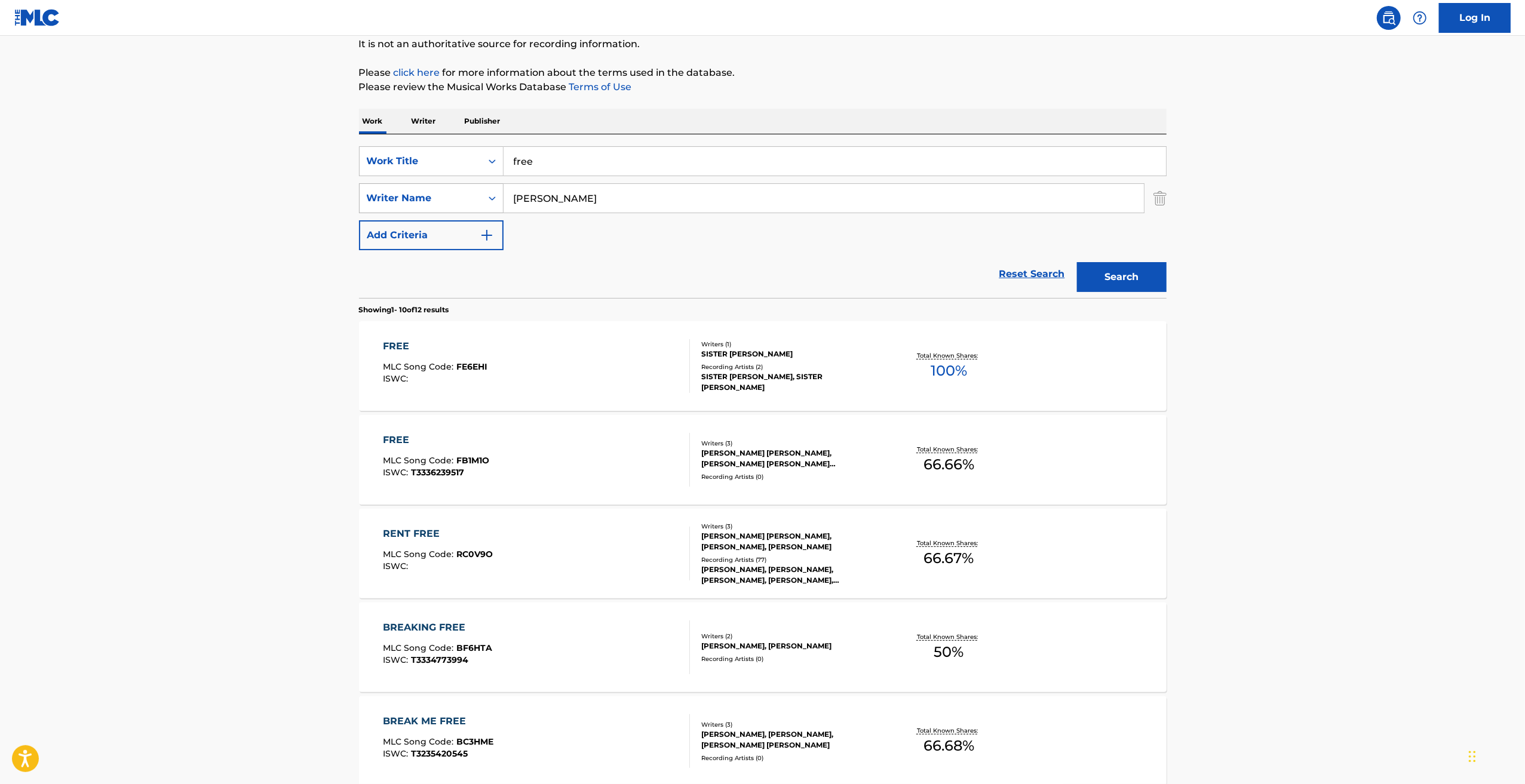
click at [483, 195] on div "Search Form" at bounding box center [492, 198] width 21 height 21
drag, startPoint x: 555, startPoint y: 201, endPoint x: 498, endPoint y: 186, distance: 58.9
click at [498, 186] on div "SearchWithCriteriae7280b26-ed00-4285-9c0b-e2b110a3c767 Writer Name [PERSON_NAME]" at bounding box center [763, 198] width 808 height 30
paste input "[PERSON_NAME]"
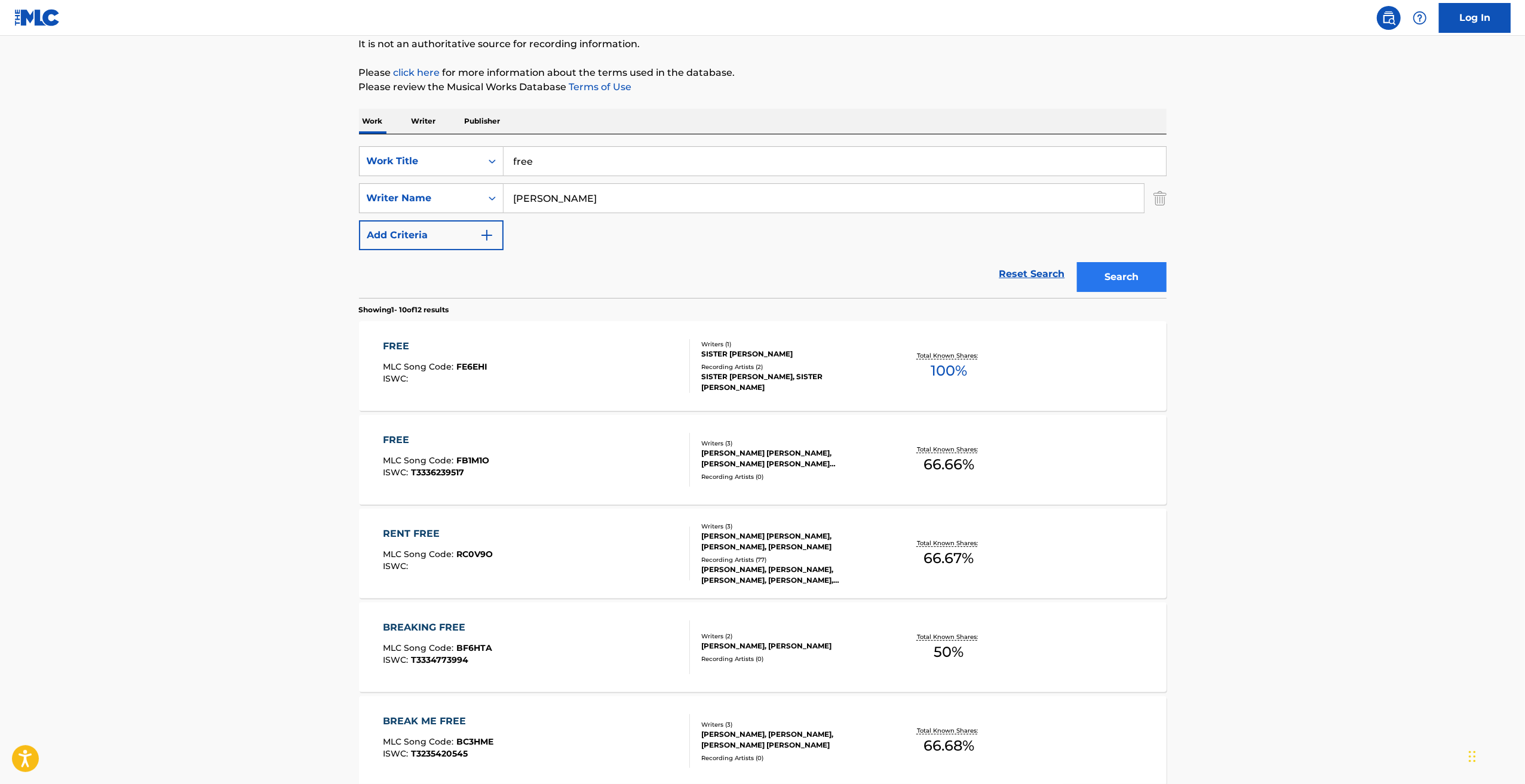
type input "[PERSON_NAME]"
click at [1129, 272] on button "Search" at bounding box center [1122, 277] width 90 height 30
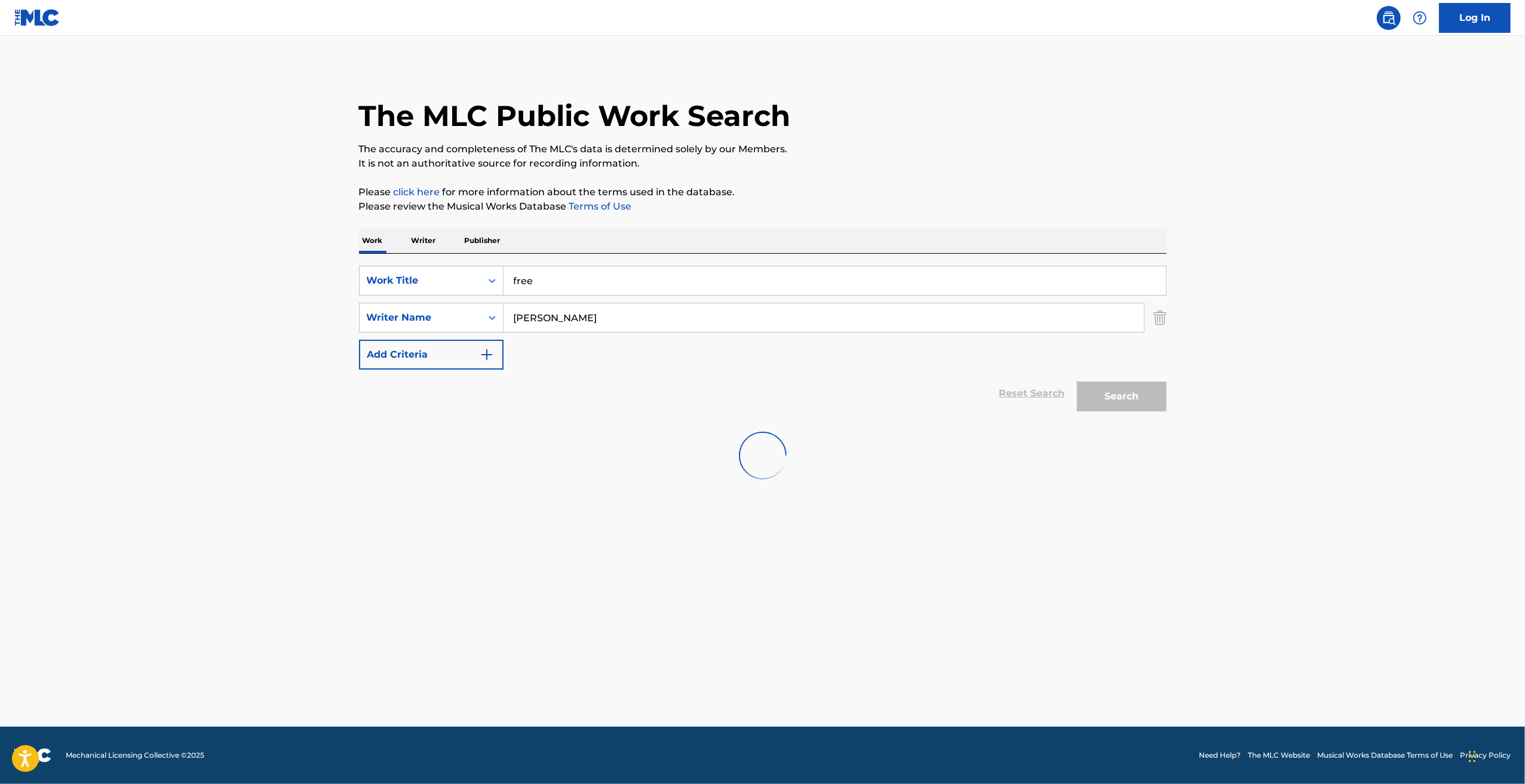
scroll to position [0, 0]
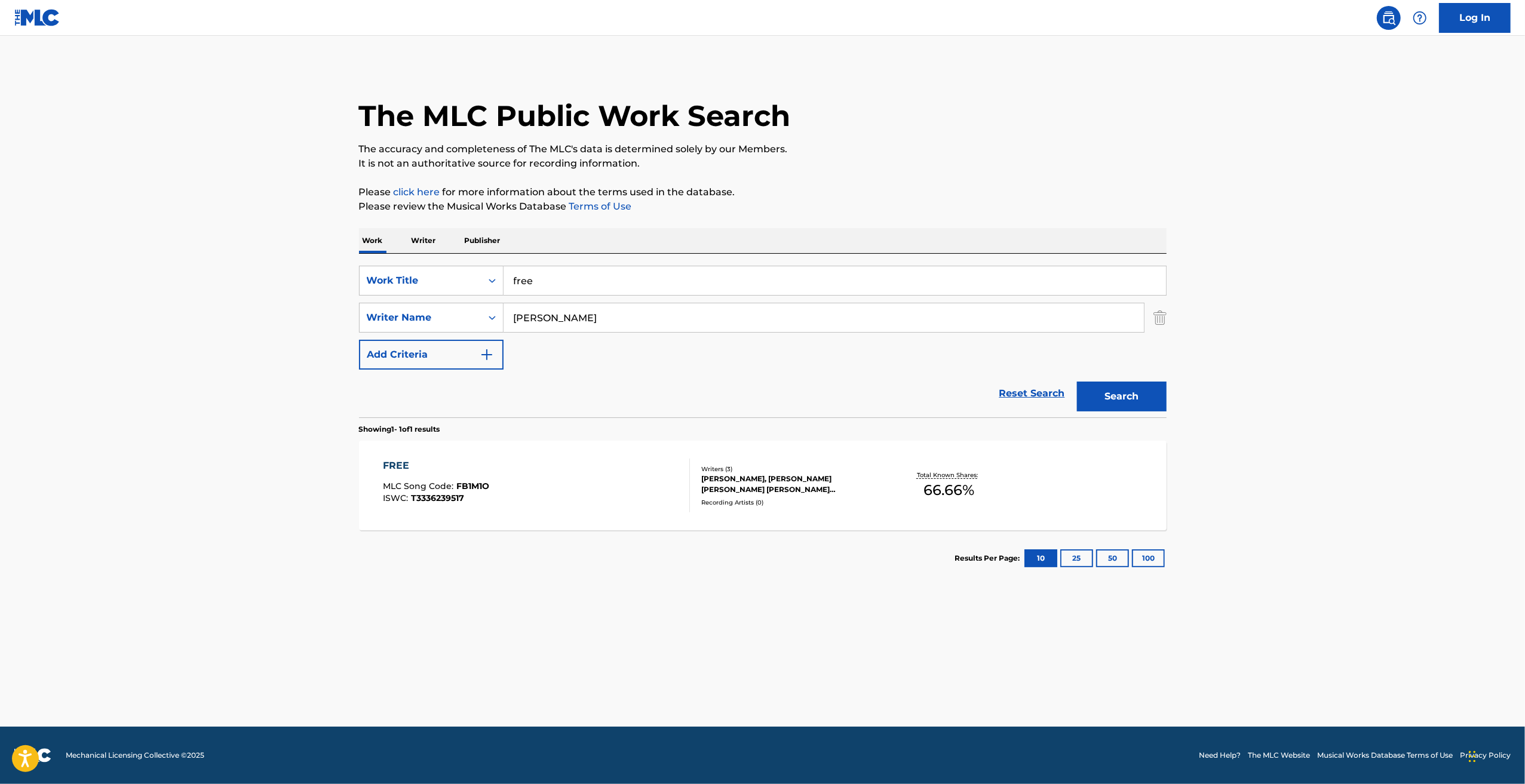
drag, startPoint x: 652, startPoint y: 315, endPoint x: 485, endPoint y: 301, distance: 167.6
click at [491, 301] on div "SearchWithCriteria3a266473-4765-44f2-86e1-a27c8bcba9d9 Work Title free SearchWi…" at bounding box center [763, 318] width 808 height 104
click at [1108, 396] on button "Search" at bounding box center [1122, 396] width 90 height 30
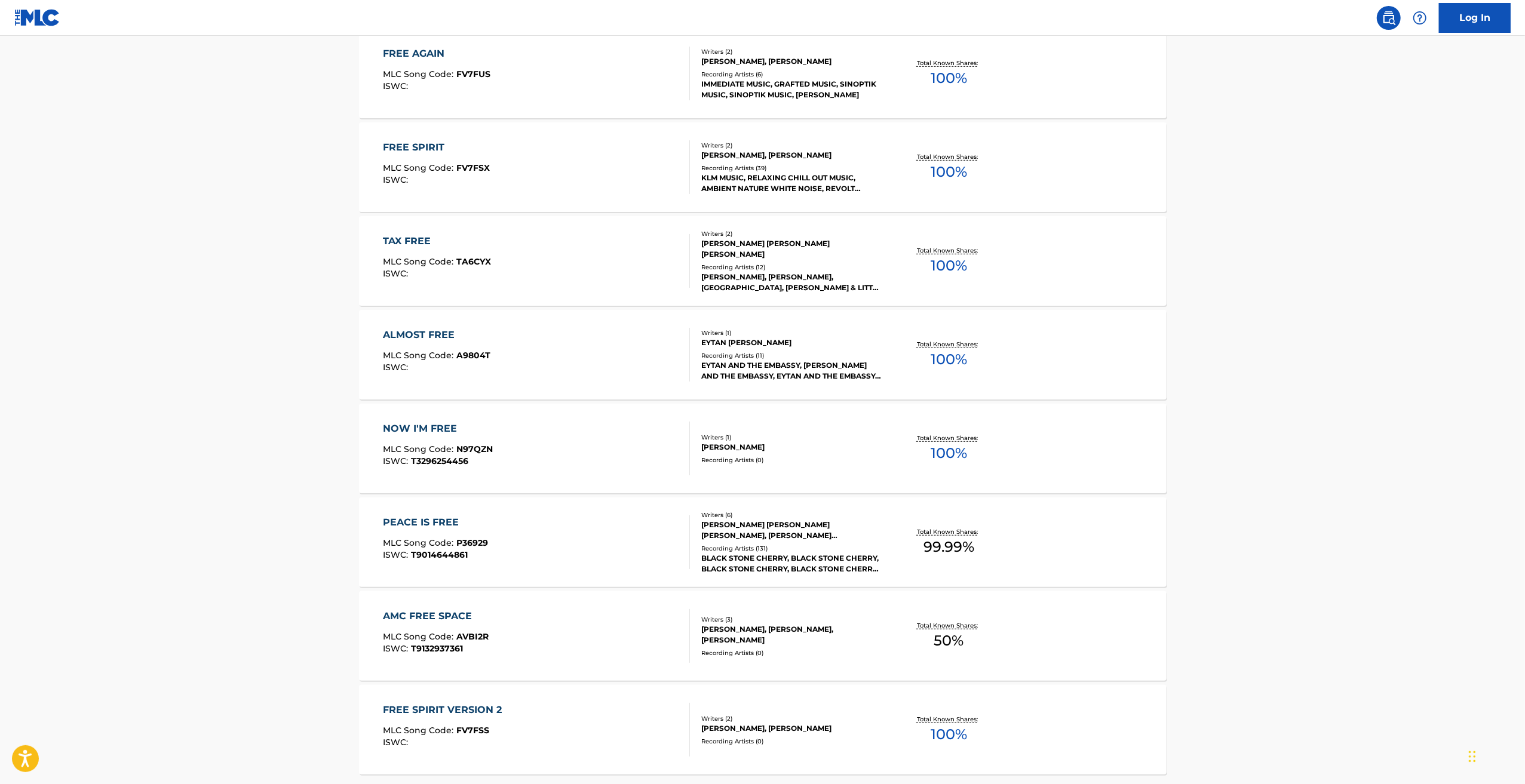
scroll to position [657, 0]
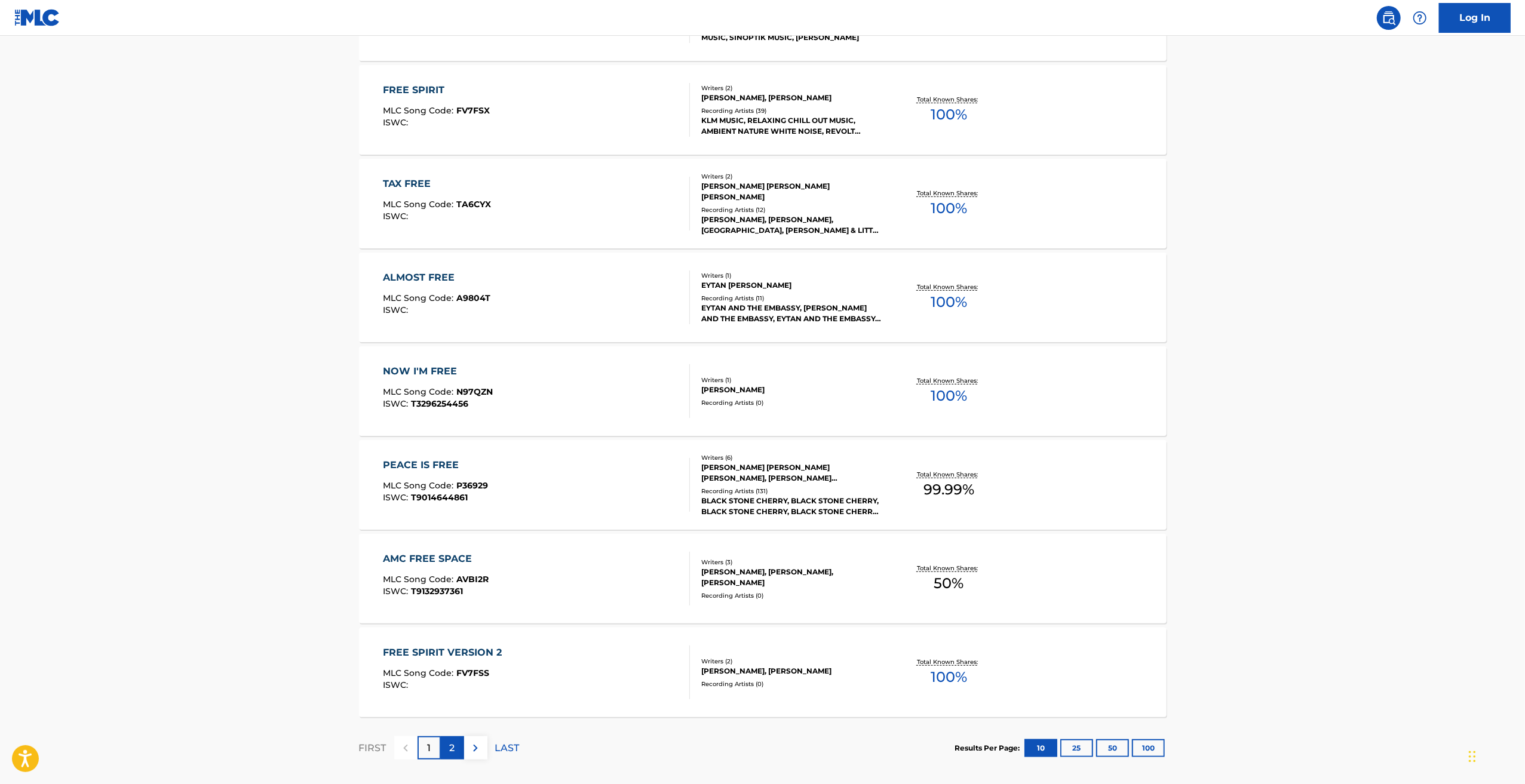
click at [451, 749] on p "2" at bounding box center [453, 748] width 6 height 14
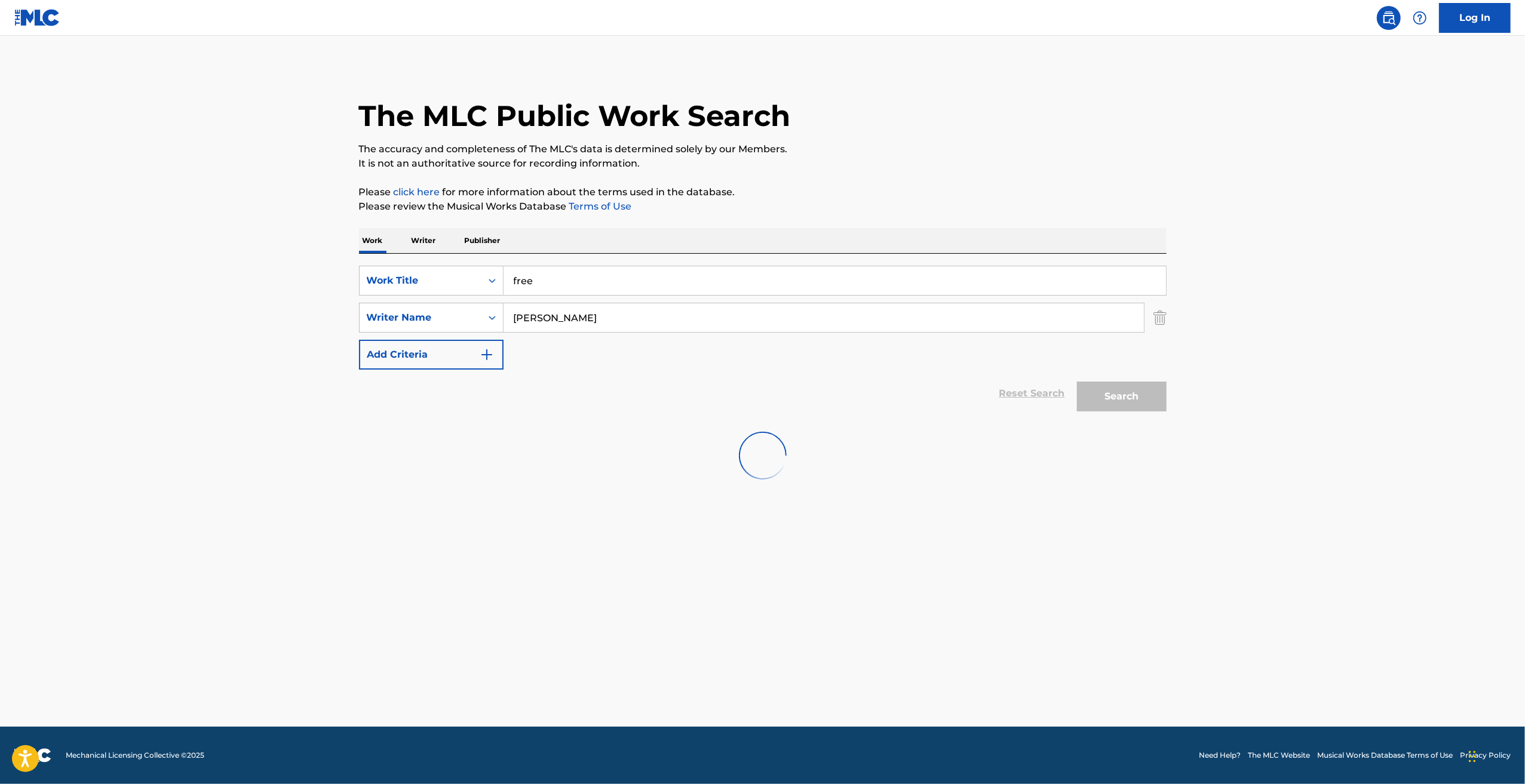
scroll to position [0, 0]
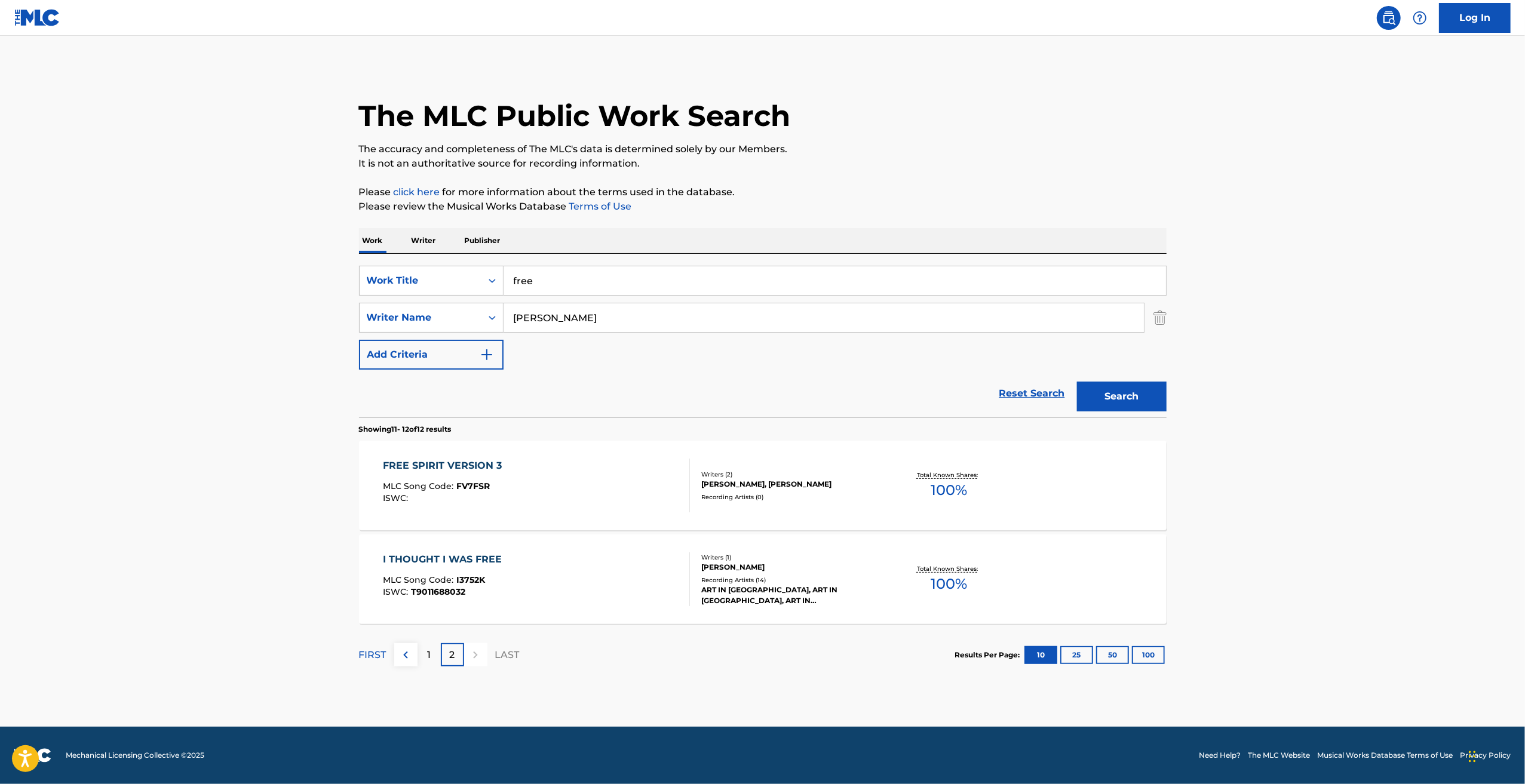
drag, startPoint x: 581, startPoint y: 326, endPoint x: 470, endPoint y: 301, distance: 113.8
click at [471, 301] on div "SearchWithCriteria3a266473-4765-44f2-86e1-a27c8bcba9d9 Work Title free SearchWi…" at bounding box center [763, 318] width 808 height 104
type input "s"
drag, startPoint x: 594, startPoint y: 323, endPoint x: 377, endPoint y: 315, distance: 217.1
click at [378, 315] on div "SearchWithCriteriae7280b26-ed00-4285-9c0b-e2b110a3c767 Writer Name [PERSON_NAME]" at bounding box center [763, 318] width 808 height 30
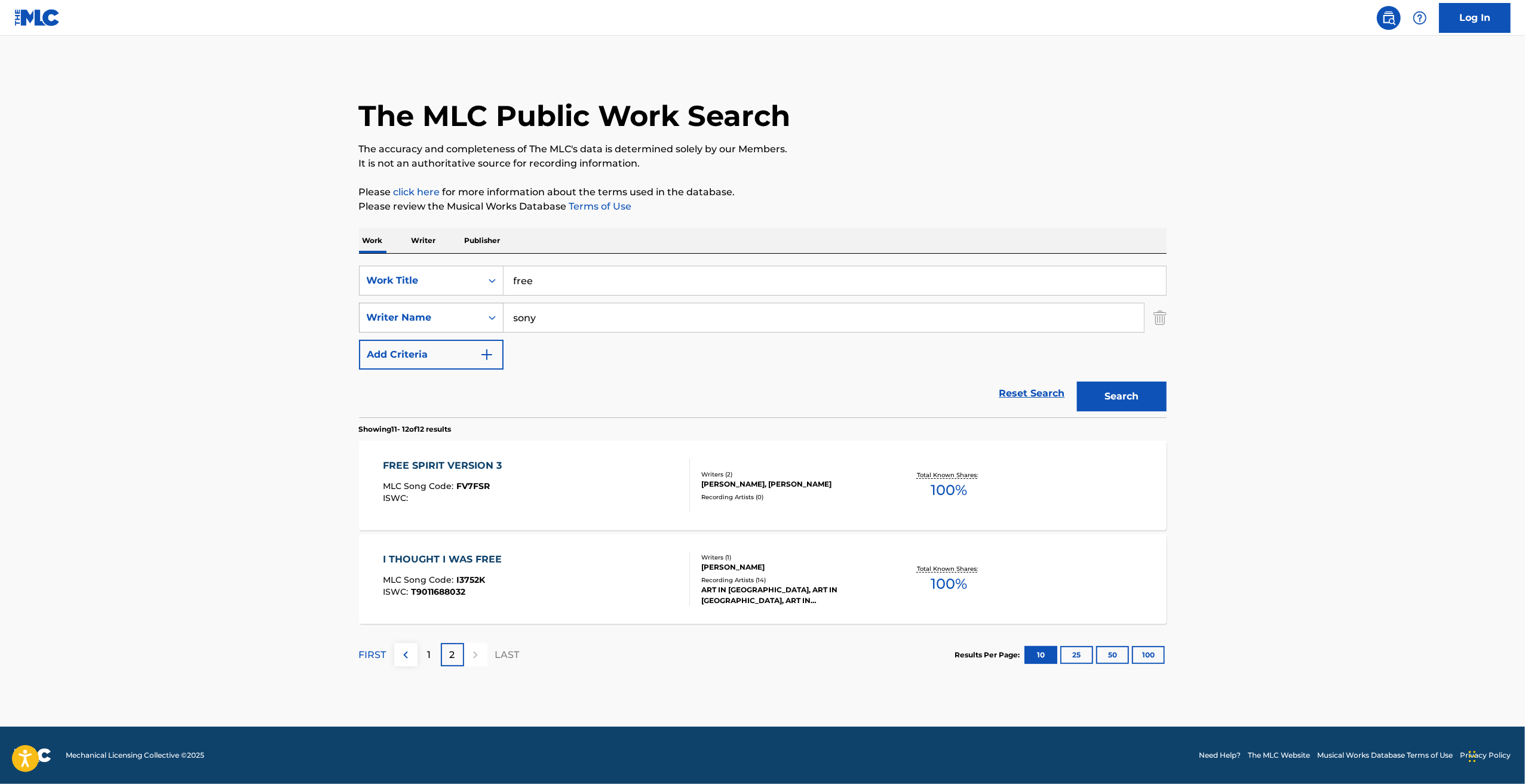
type input "sony"
click at [1077, 381] on button "Search" at bounding box center [1122, 396] width 90 height 30
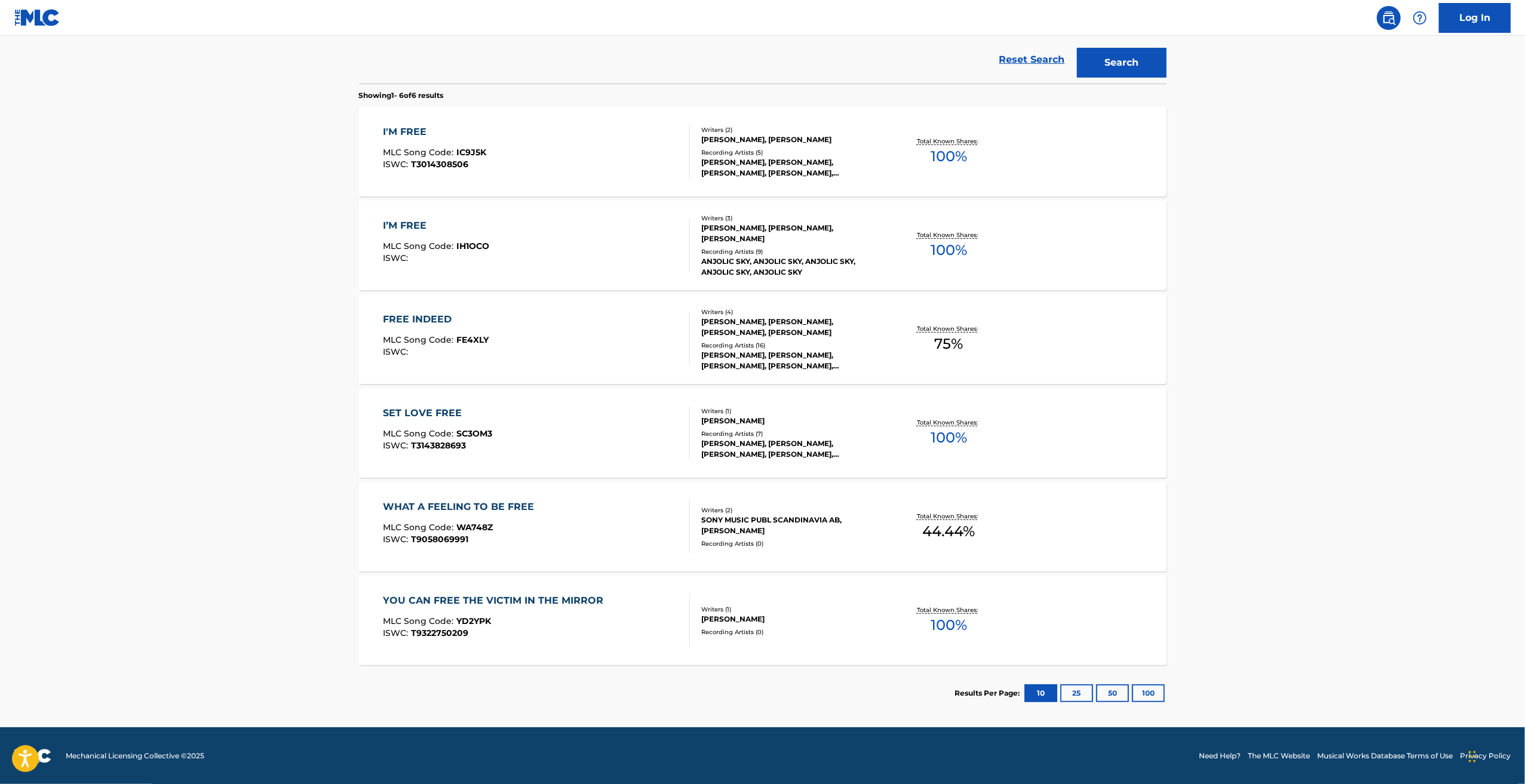
scroll to position [95, 0]
